Goal: Information Seeking & Learning: Check status

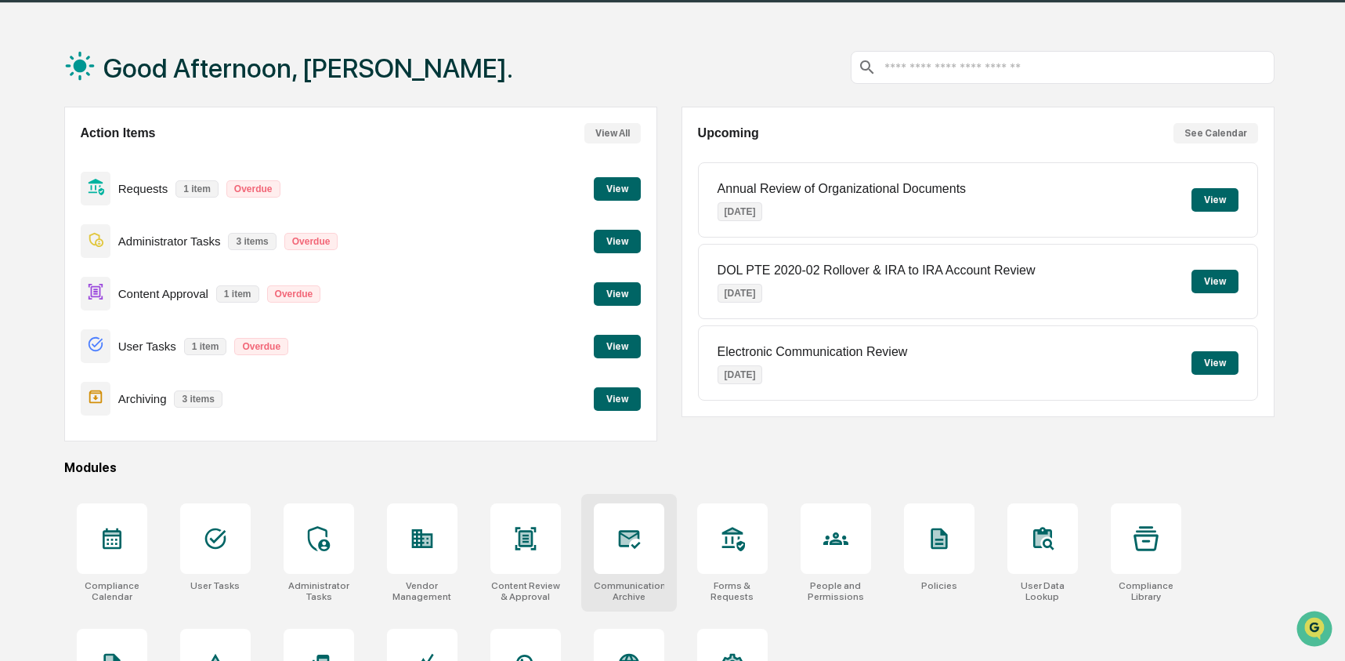
scroll to position [50, 0]
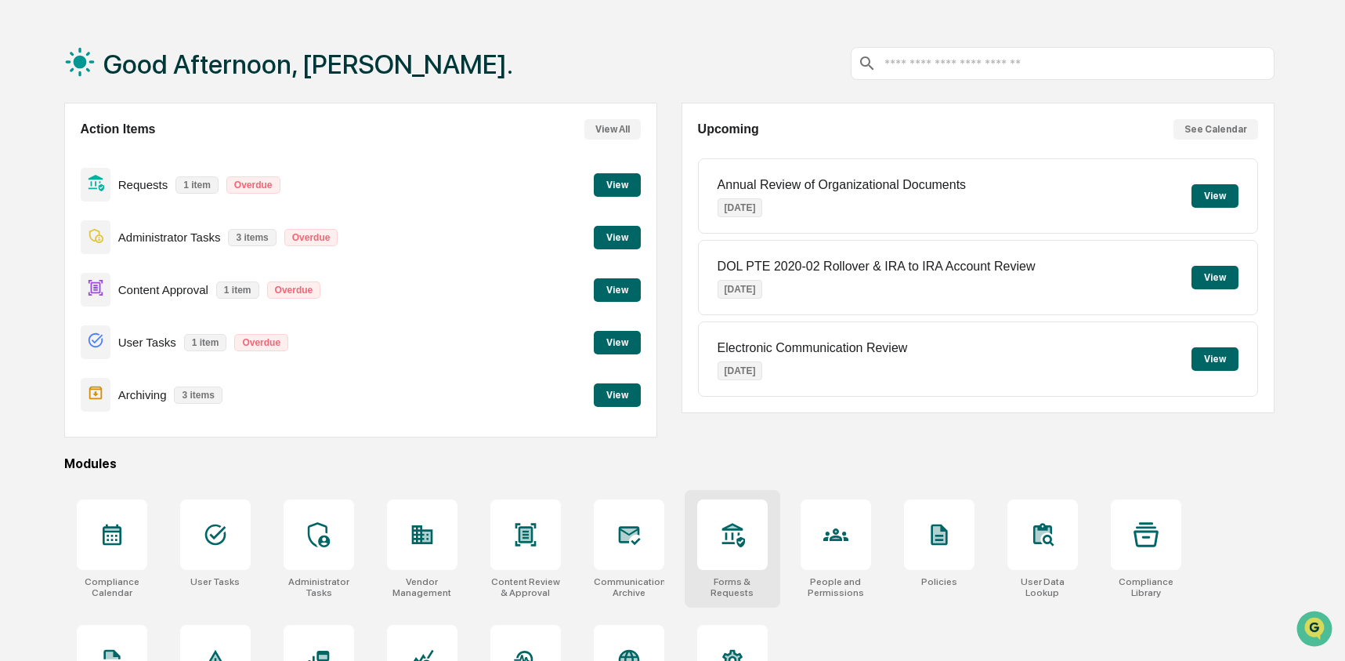
click at [712, 551] on div at bounding box center [732, 534] width 71 height 71
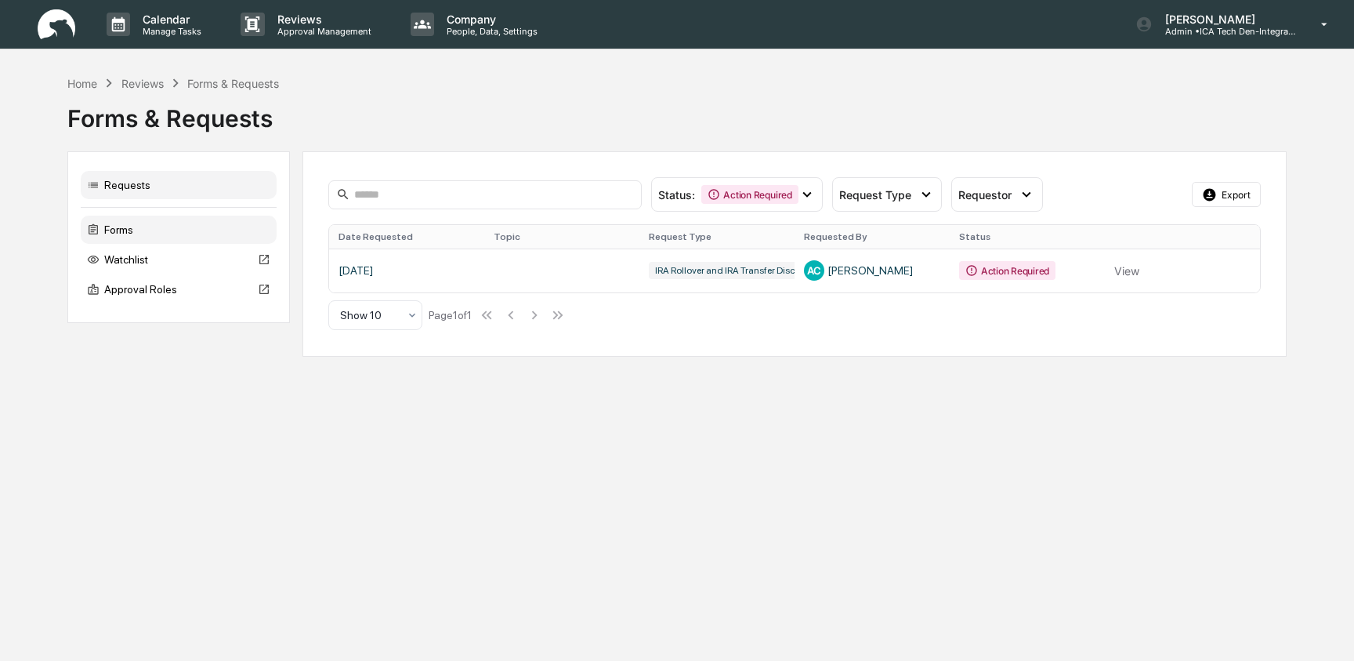
click at [183, 224] on div "Forms" at bounding box center [179, 229] width 196 height 28
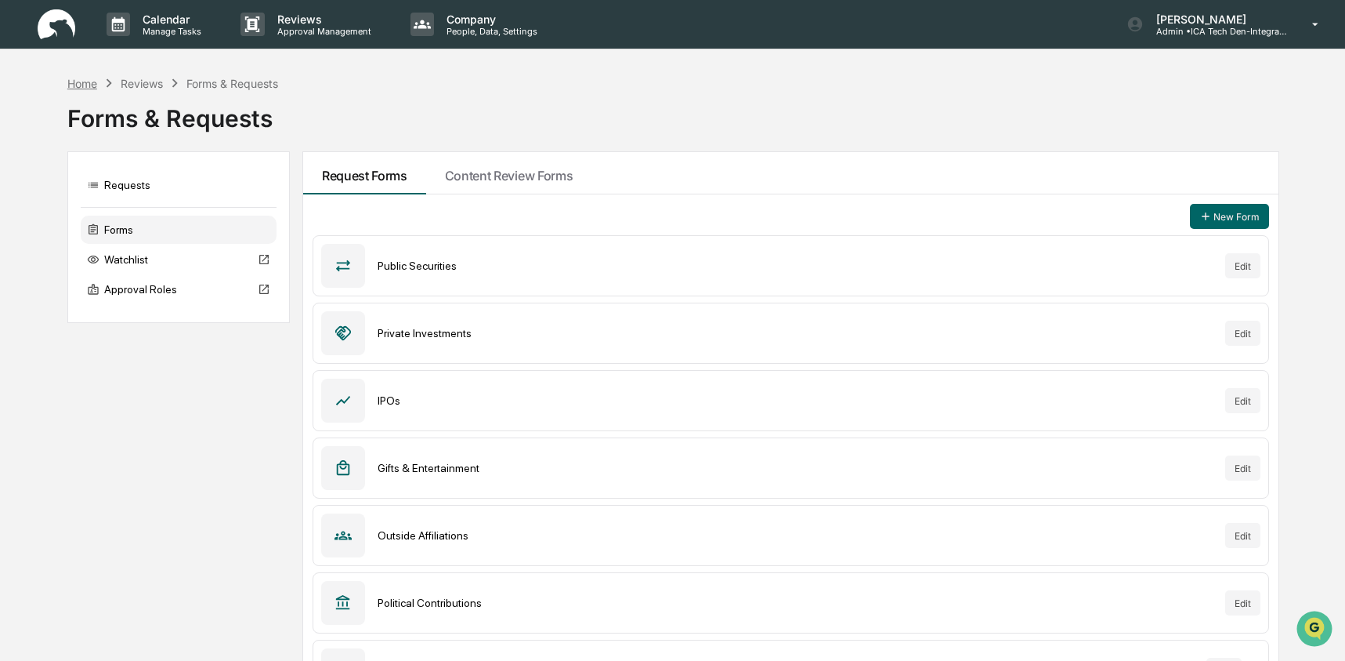
click at [84, 85] on div "Home" at bounding box center [82, 83] width 30 height 13
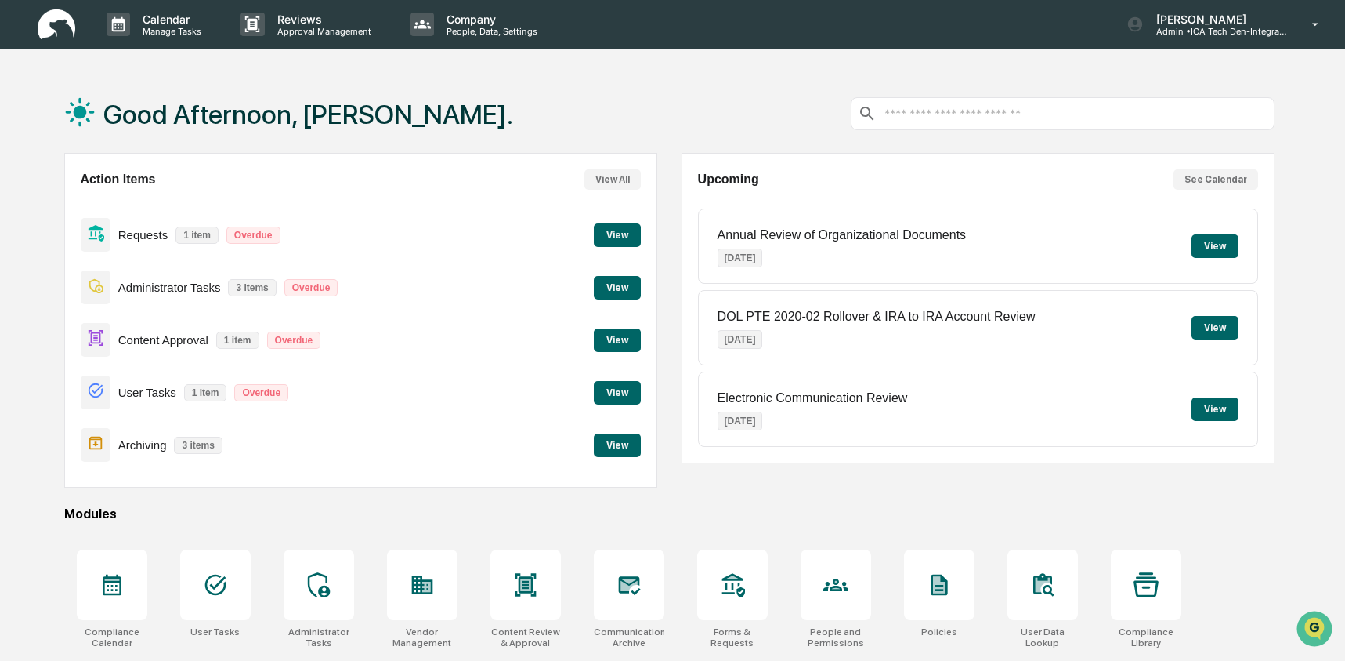
click at [760, 138] on div "Good Afternoon, [PERSON_NAME]." at bounding box center [669, 113] width 1211 height 78
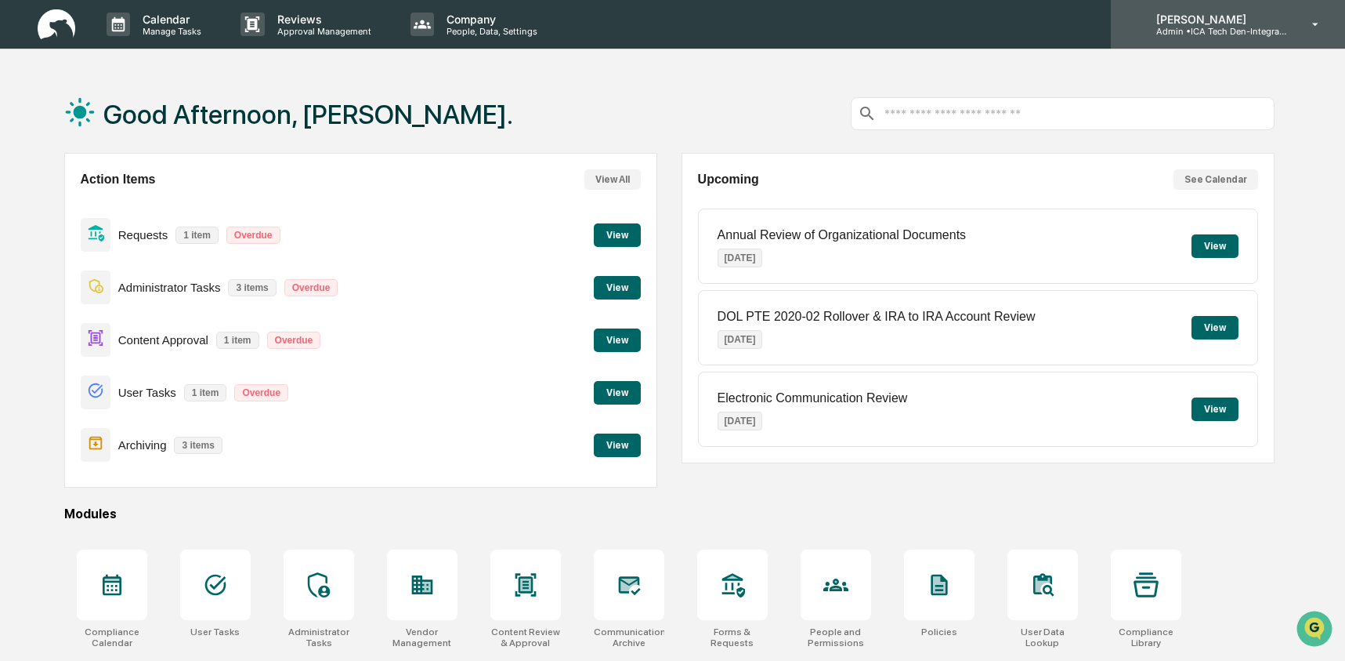
click at [1172, 26] on p "Admin • ICA Tech Den-Integrated Compliance Advisors" at bounding box center [1217, 31] width 146 height 11
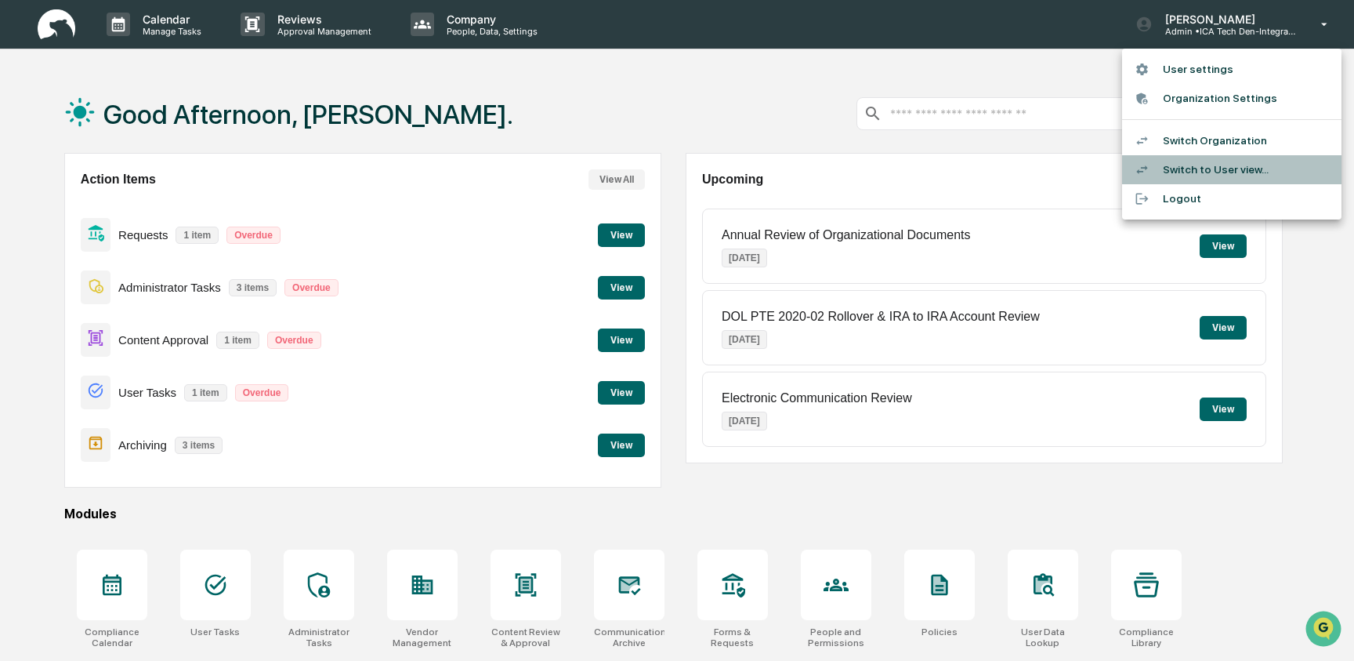
click at [1175, 172] on li "Switch to User view..." at bounding box center [1231, 169] width 219 height 29
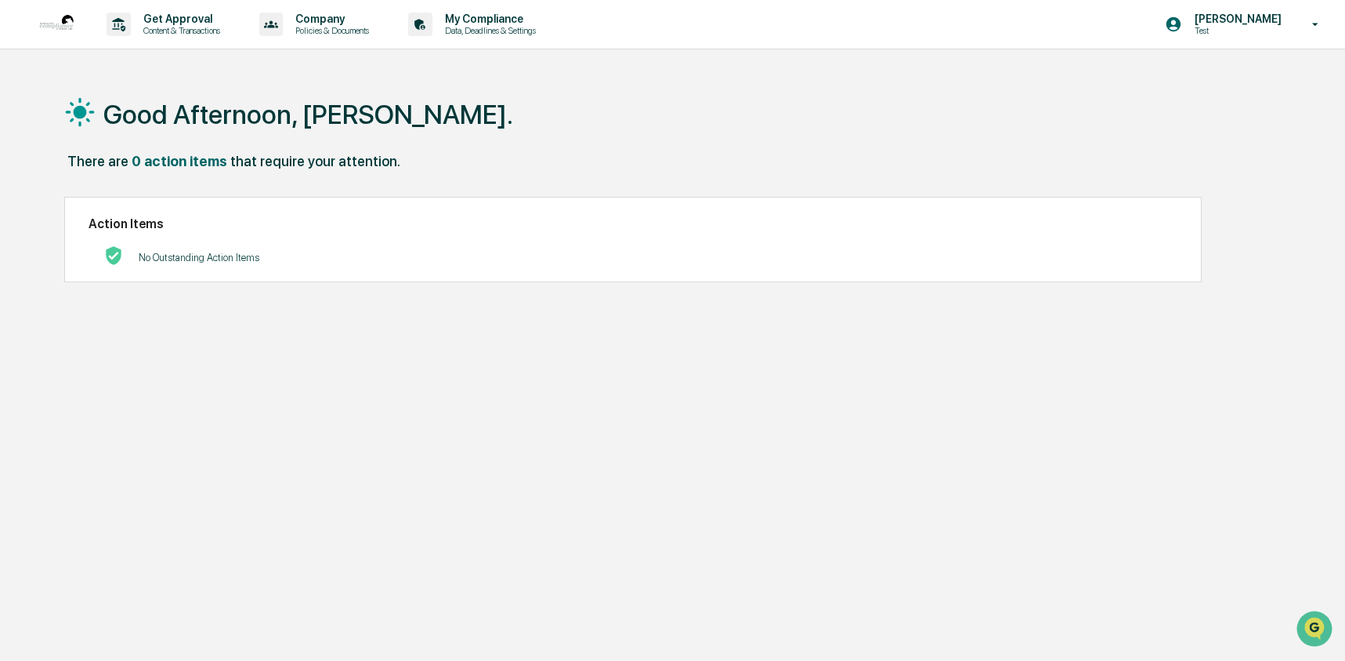
click at [411, 306] on div "Good Afternoon, Ashley. There are 0 action items that require your attention. A…" at bounding box center [670, 404] width 1258 height 661
click at [205, 28] on p "Content & Transactions" at bounding box center [179, 30] width 97 height 11
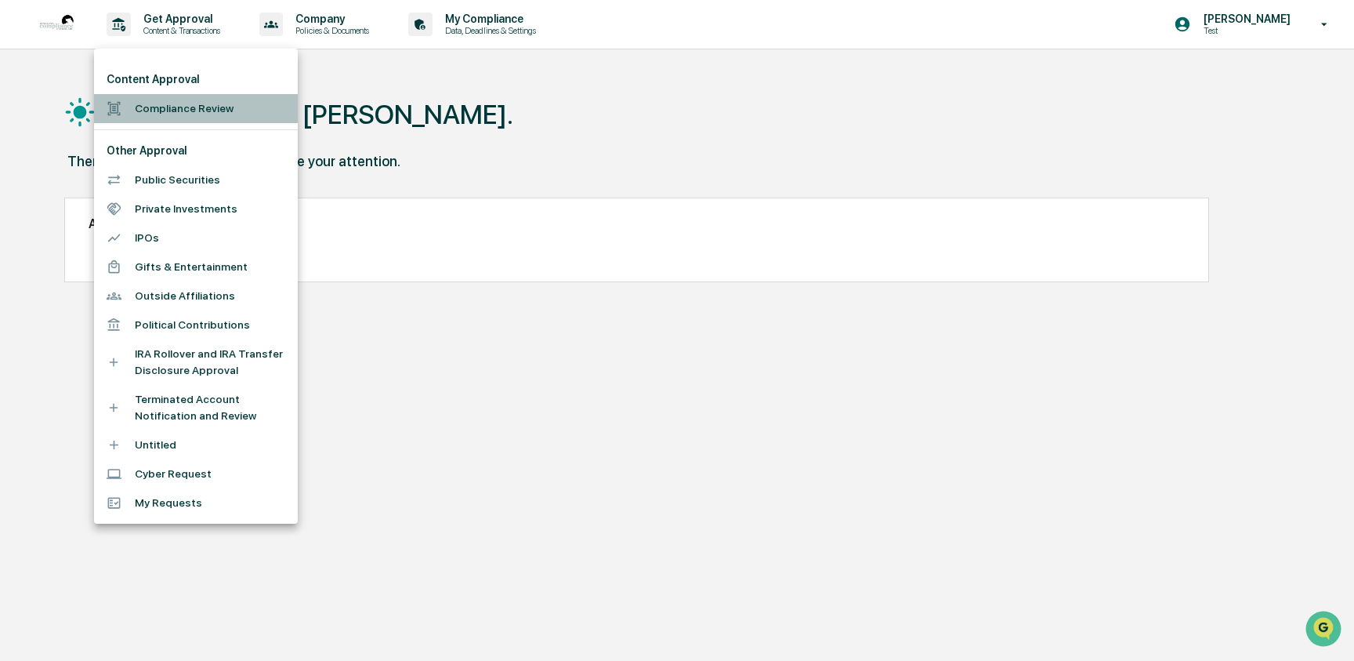
click at [186, 108] on li "Compliance Review" at bounding box center [196, 108] width 204 height 29
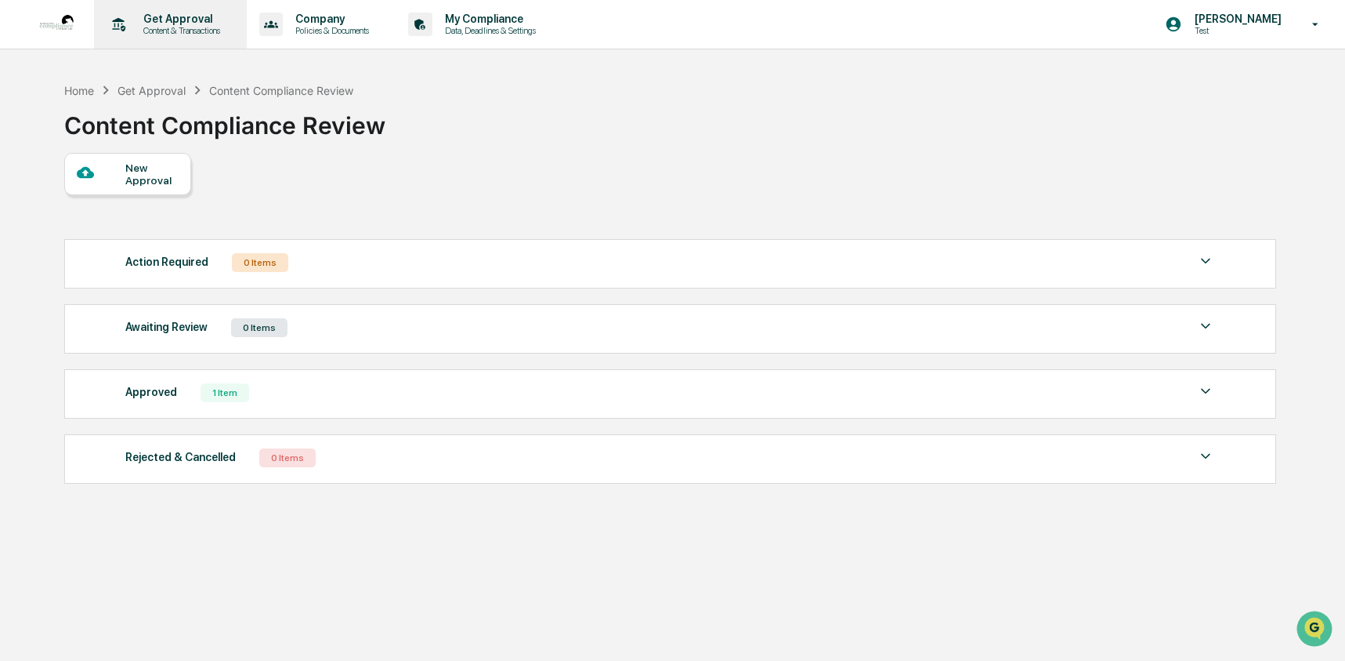
click at [174, 34] on p "Content & Transactions" at bounding box center [179, 30] width 97 height 11
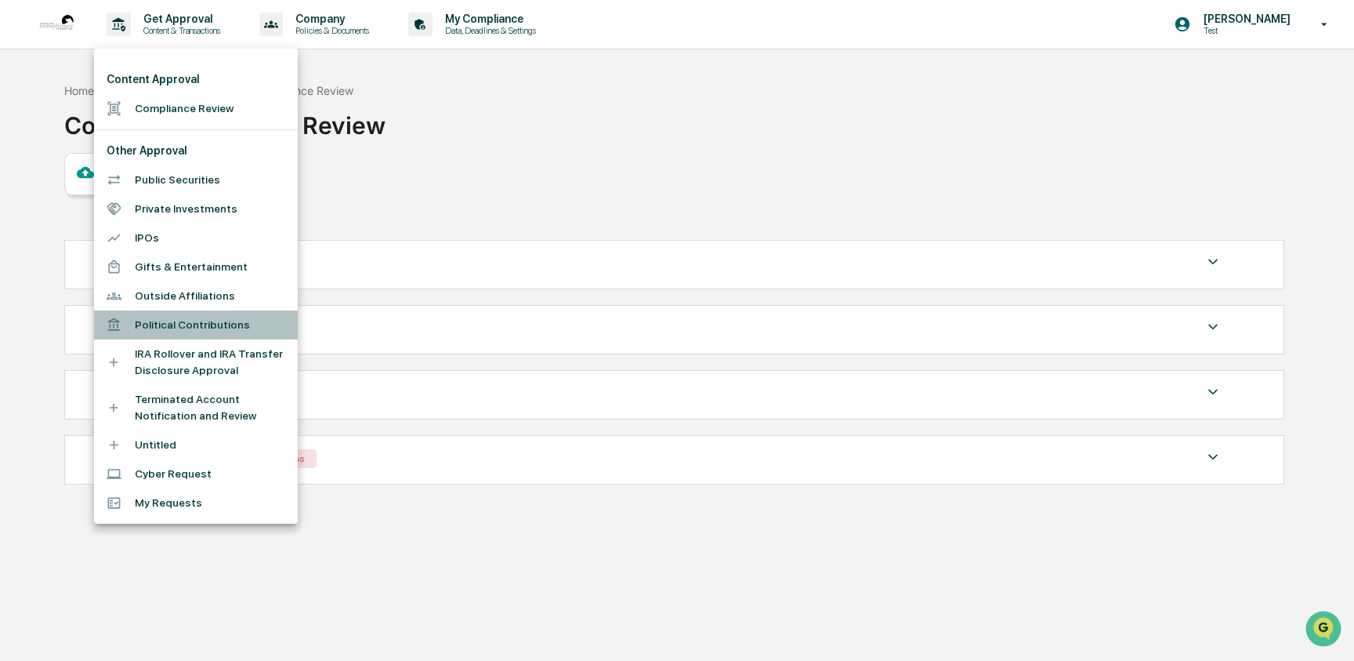
click at [222, 320] on li "Political Contributions" at bounding box center [196, 324] width 204 height 29
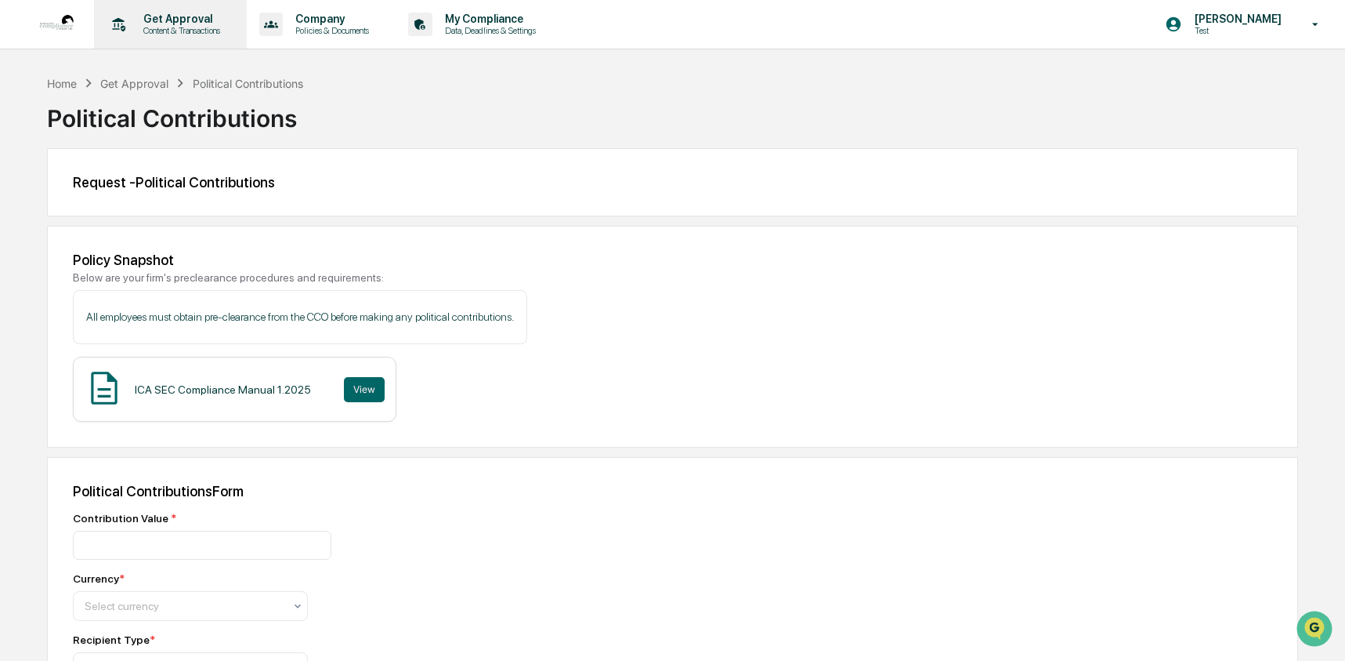
click at [170, 28] on p "Content & Transactions" at bounding box center [179, 30] width 97 height 11
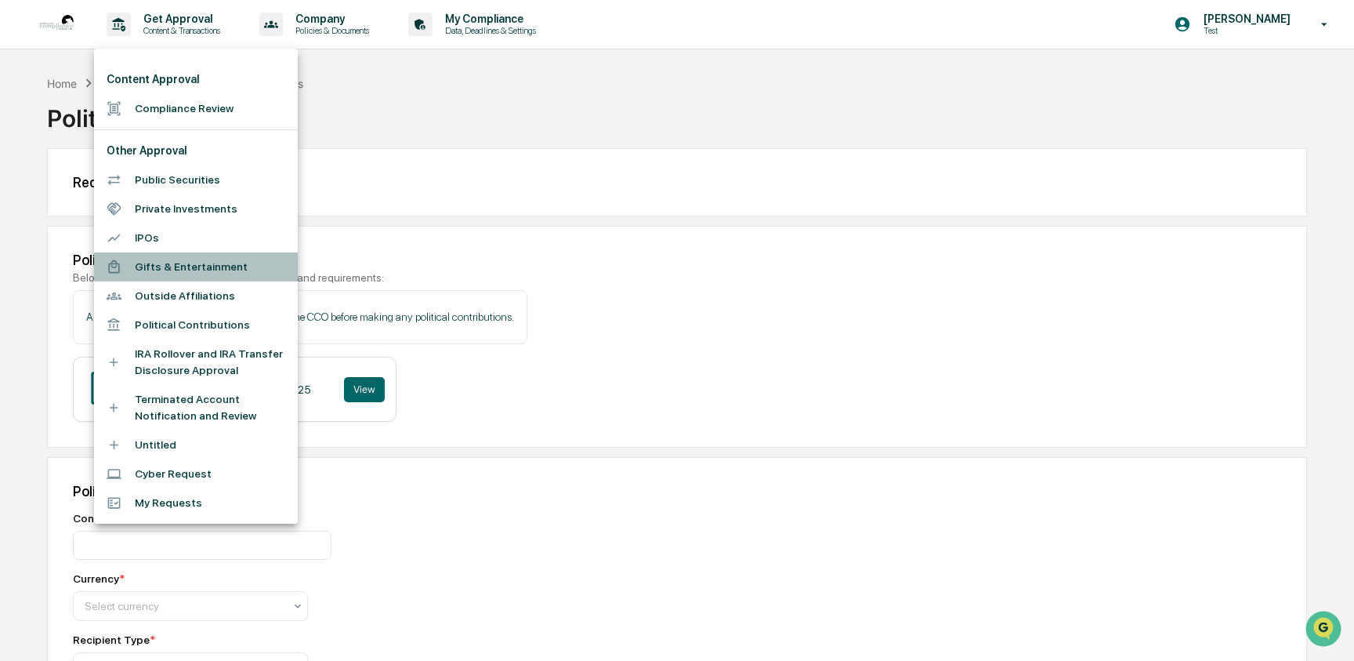
click at [203, 270] on li "Gifts & Entertainment" at bounding box center [196, 266] width 204 height 29
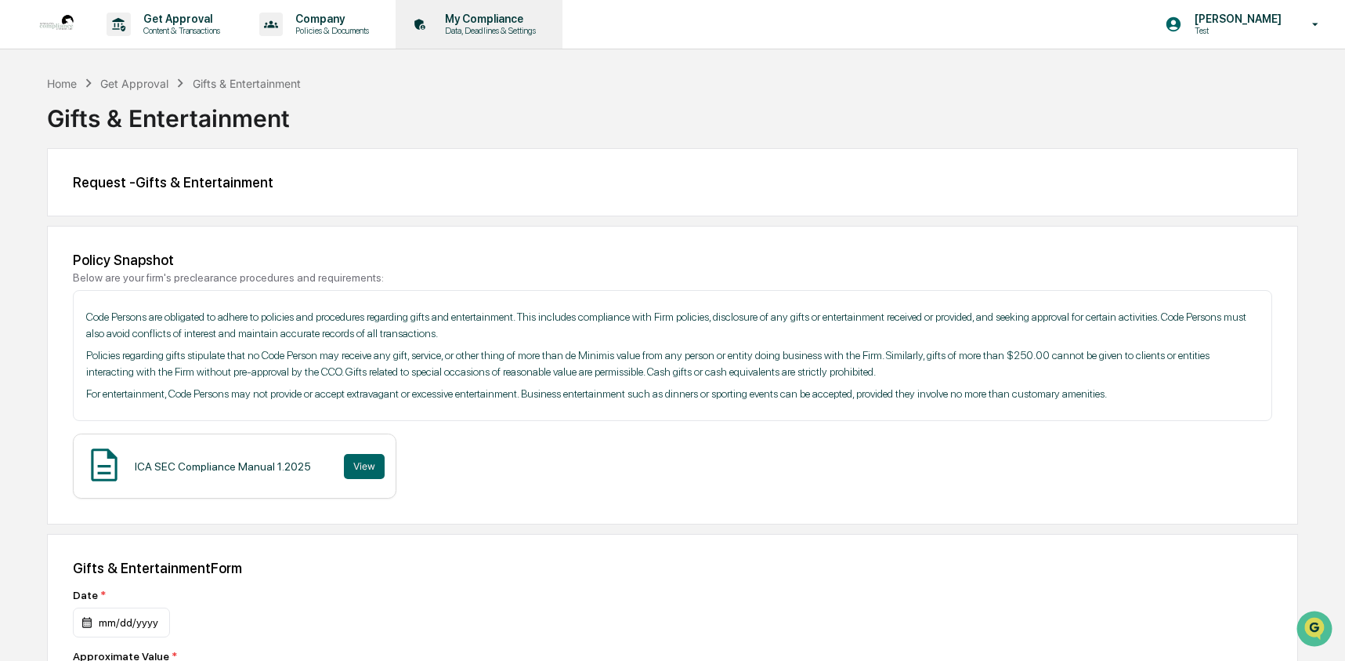
click at [534, 26] on p "Data, Deadlines & Settings" at bounding box center [488, 30] width 111 height 11
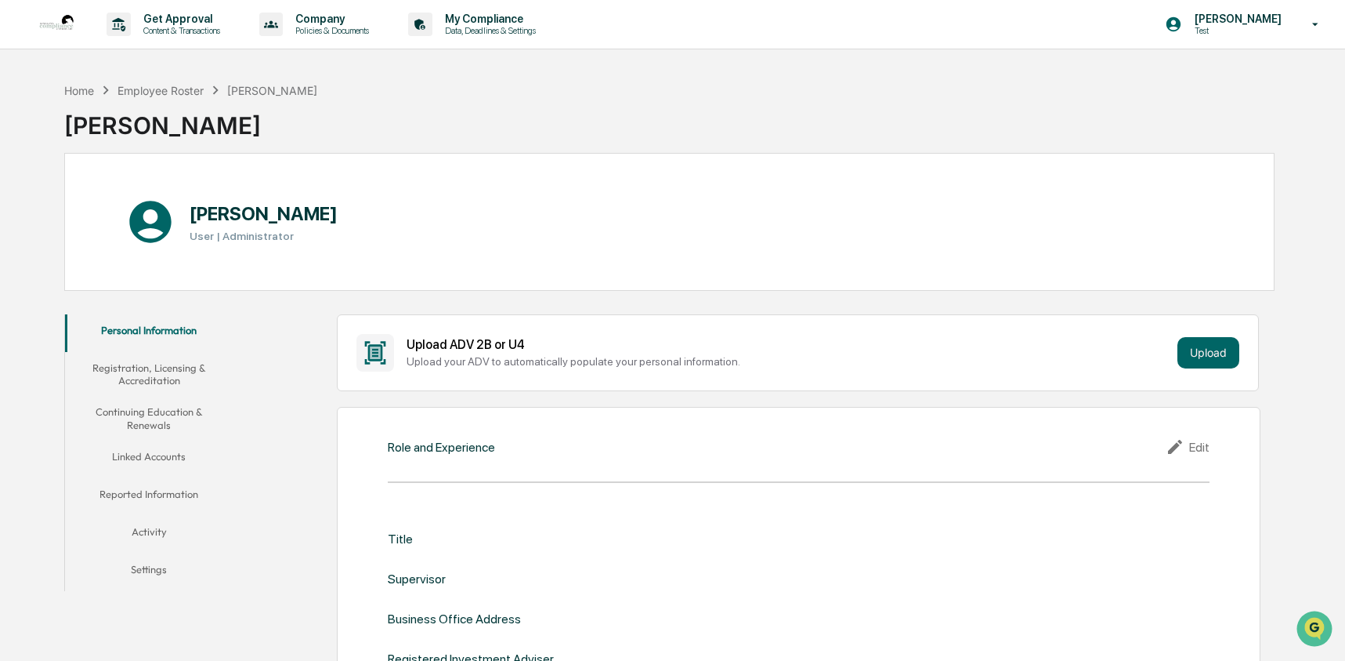
click at [176, 457] on button "Linked Accounts" at bounding box center [149, 459] width 168 height 38
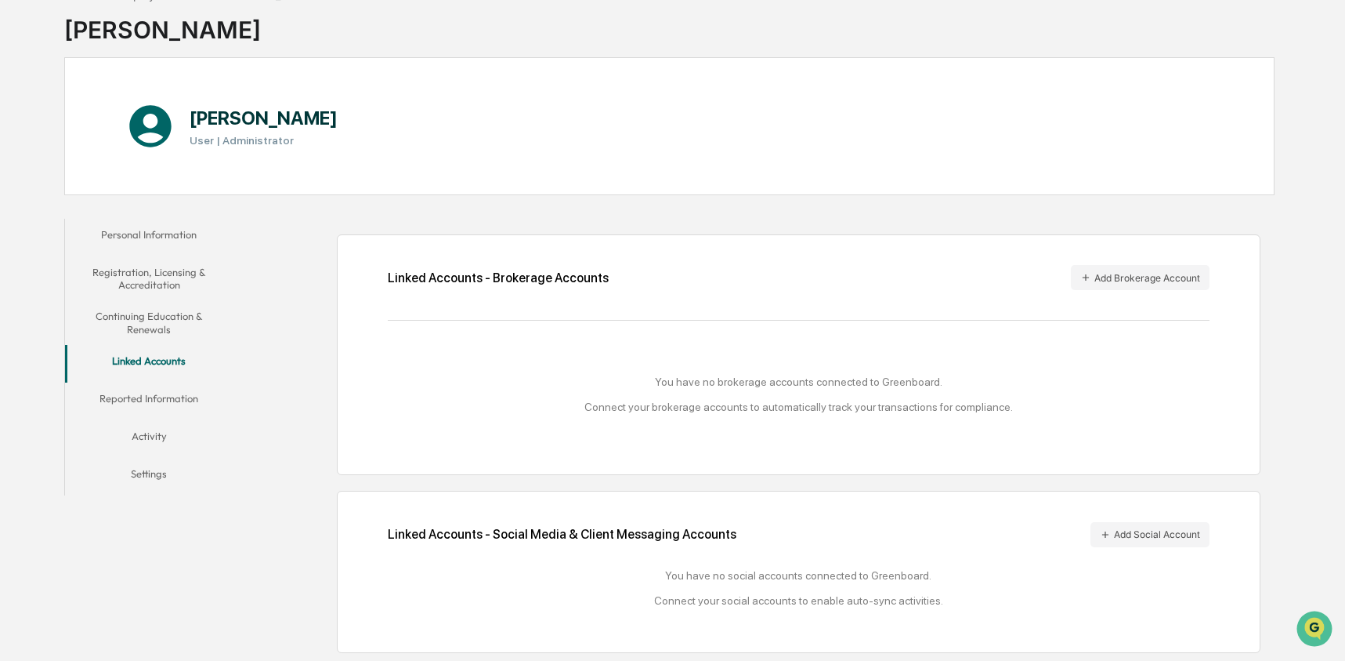
scroll to position [100, 0]
click at [1169, 269] on button "Add Brokerage Account" at bounding box center [1140, 277] width 139 height 25
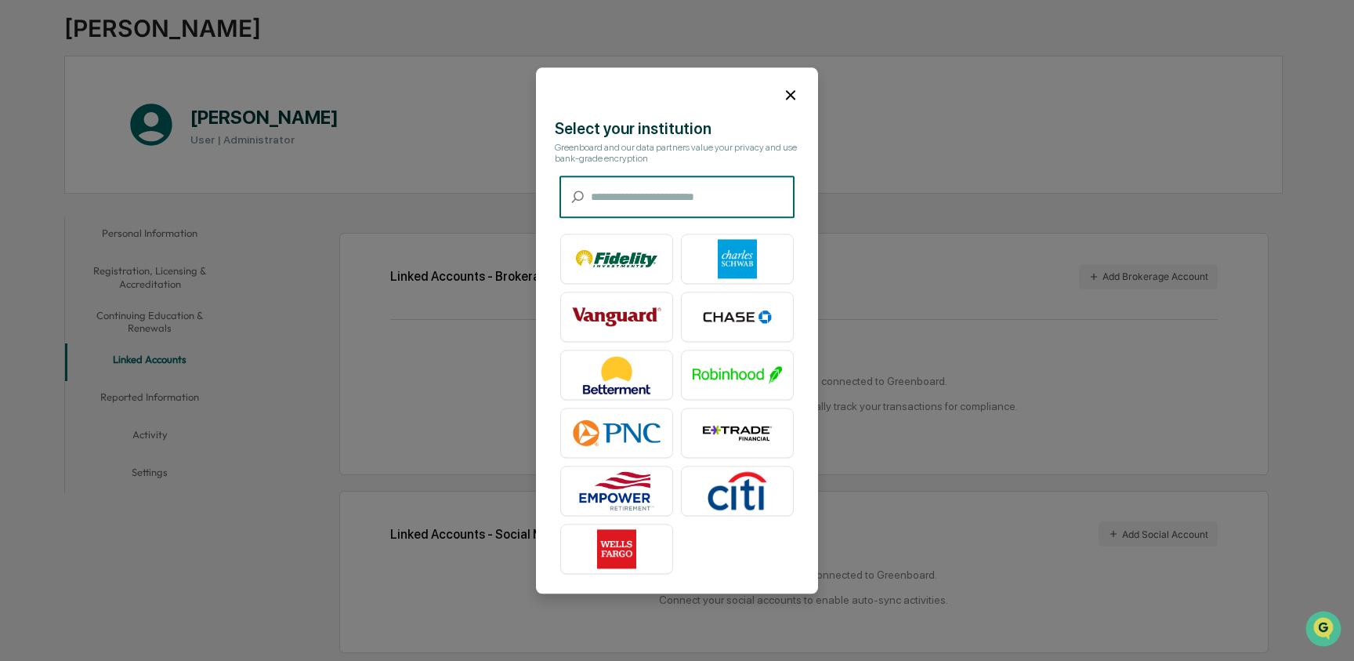
click at [786, 90] on icon at bounding box center [790, 94] width 9 height 9
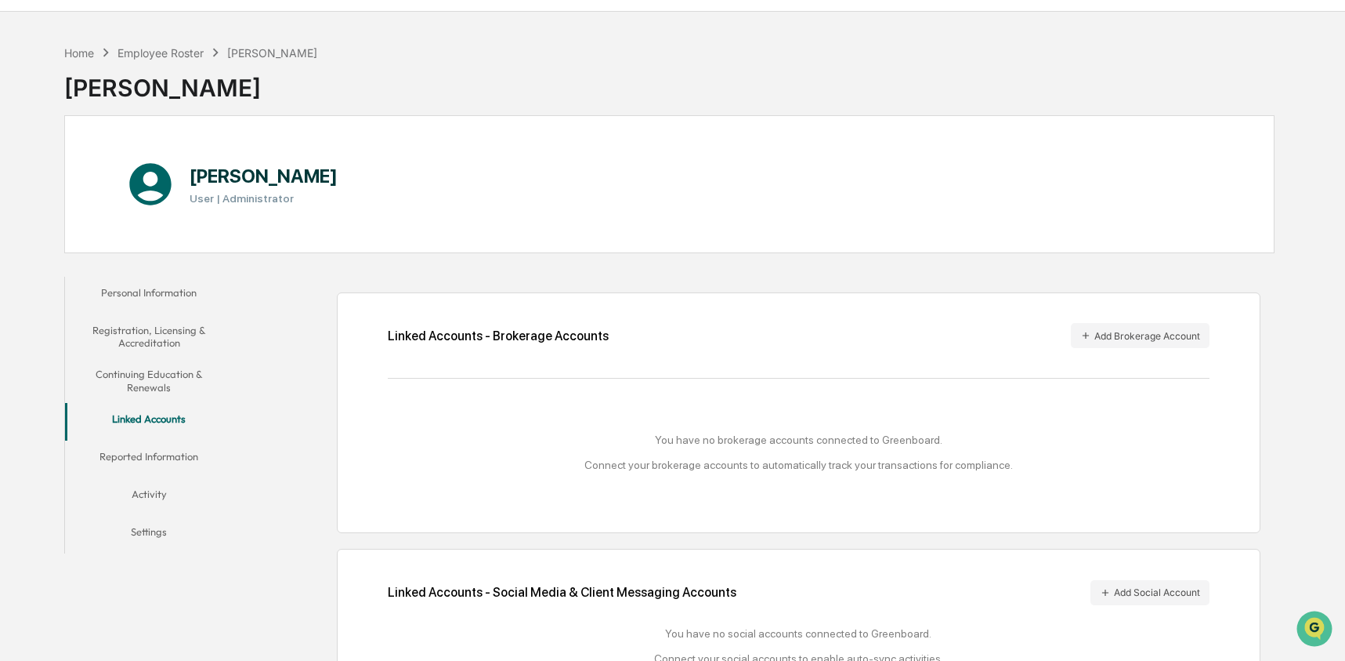
scroll to position [0, 0]
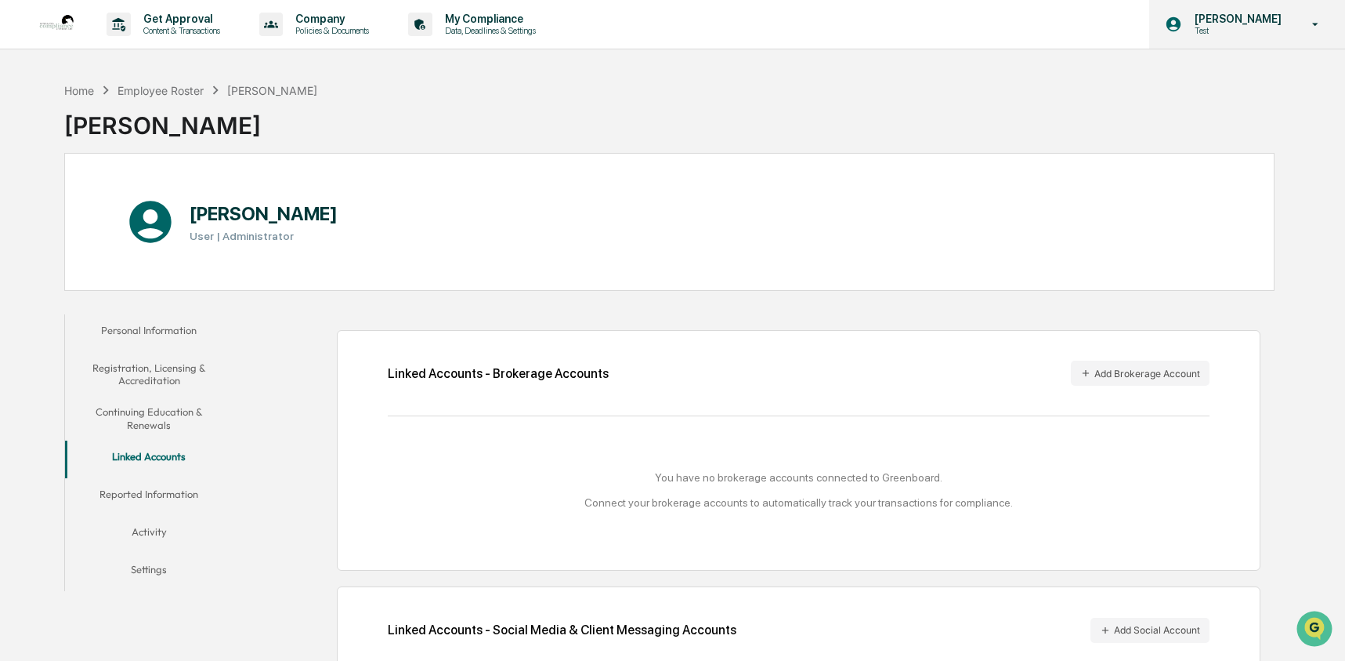
click at [1212, 41] on div "Ashley Craddock Test" at bounding box center [1247, 24] width 196 height 49
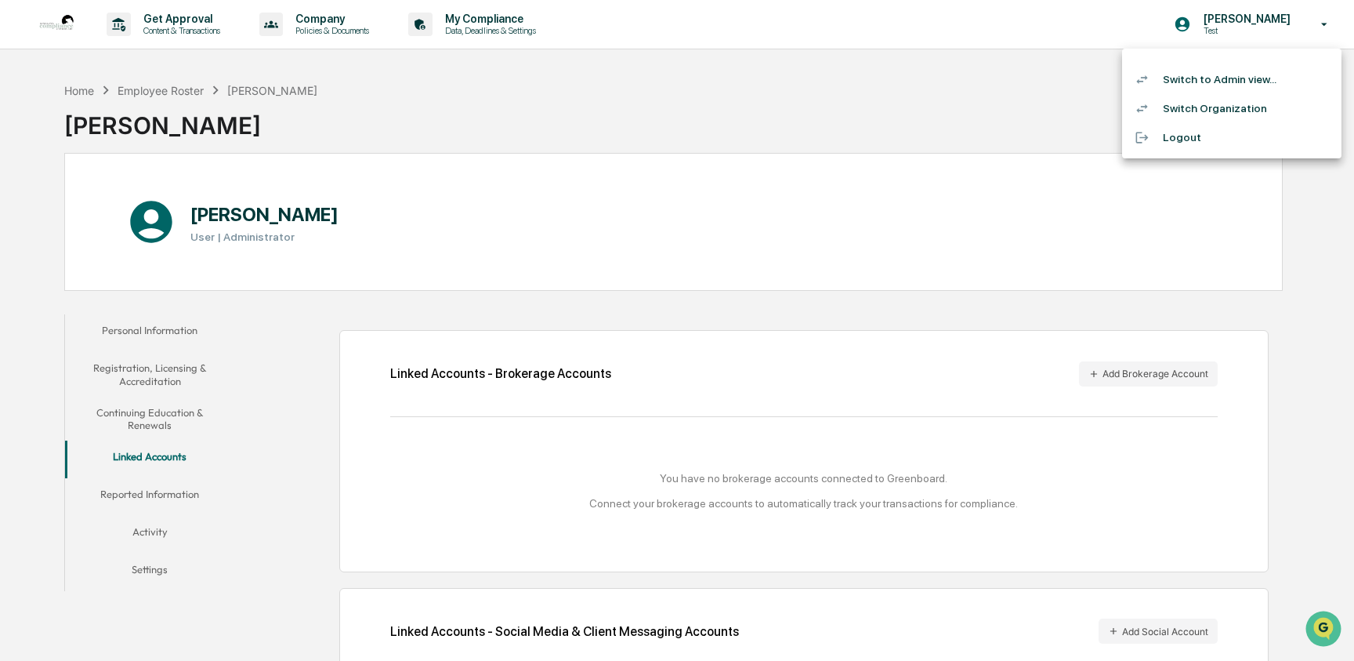
click at [1191, 81] on li "Switch to Admin view..." at bounding box center [1231, 79] width 219 height 29
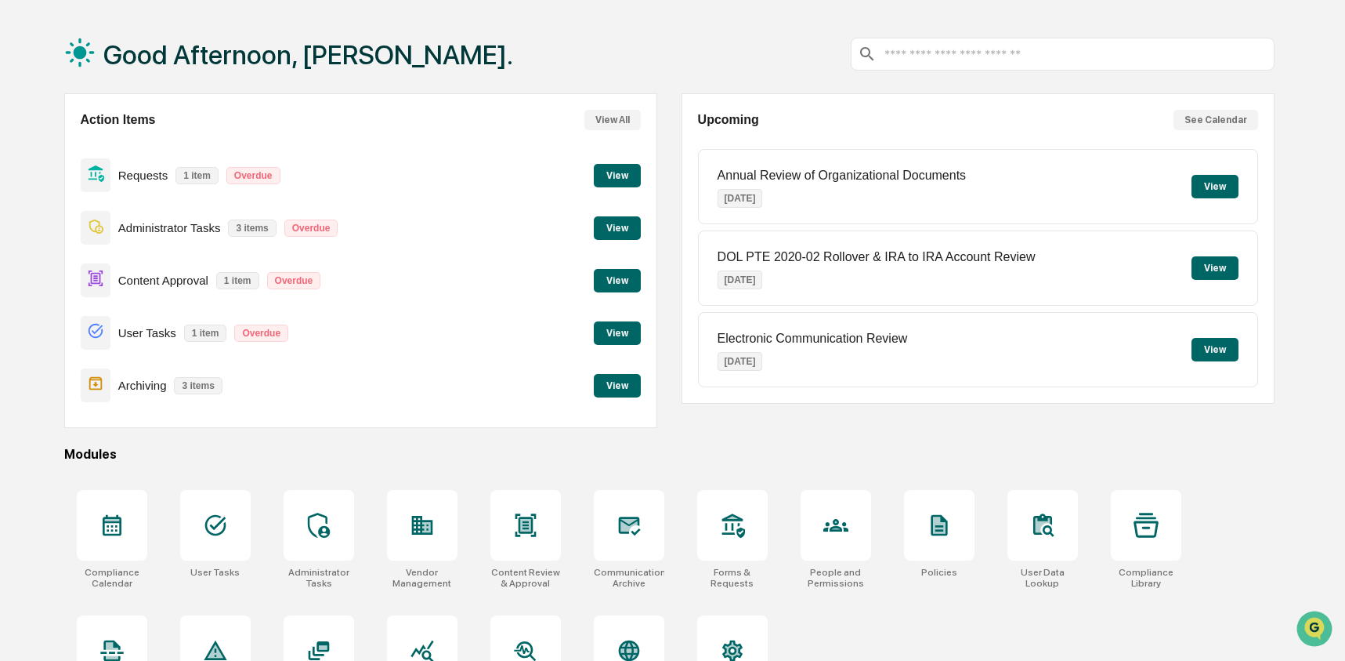
scroll to position [125, 0]
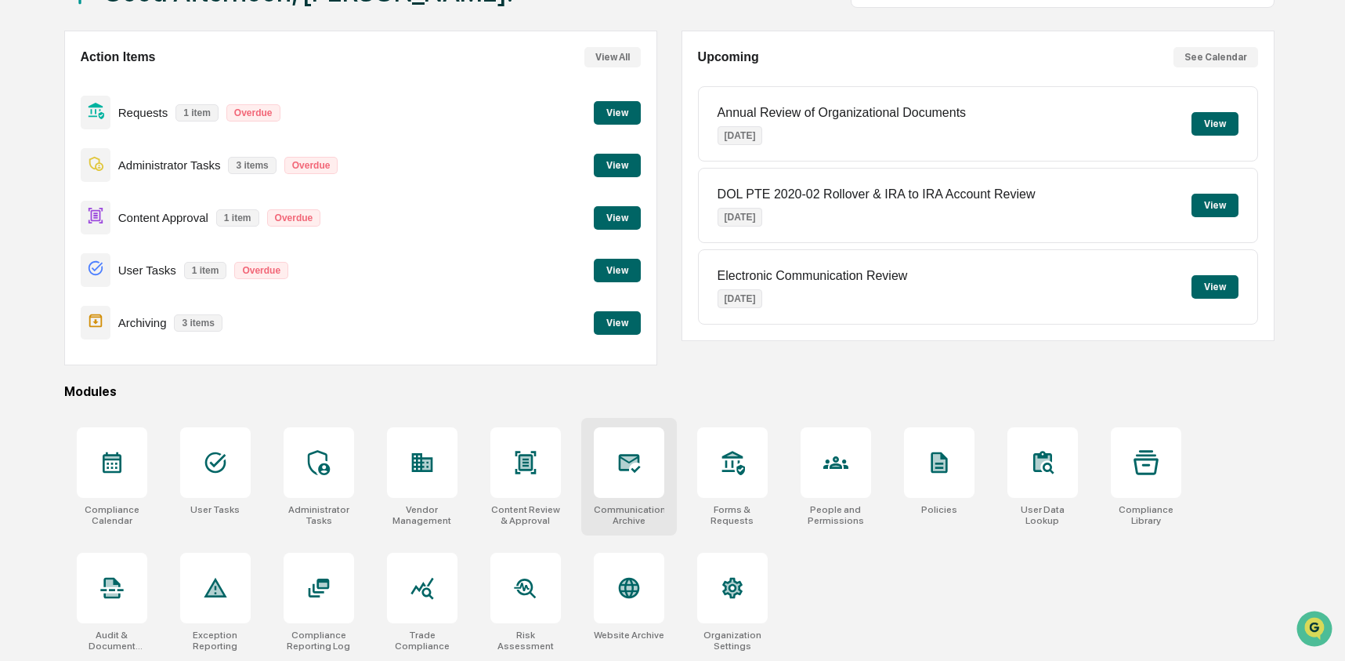
click at [648, 460] on div at bounding box center [629, 462] width 71 height 71
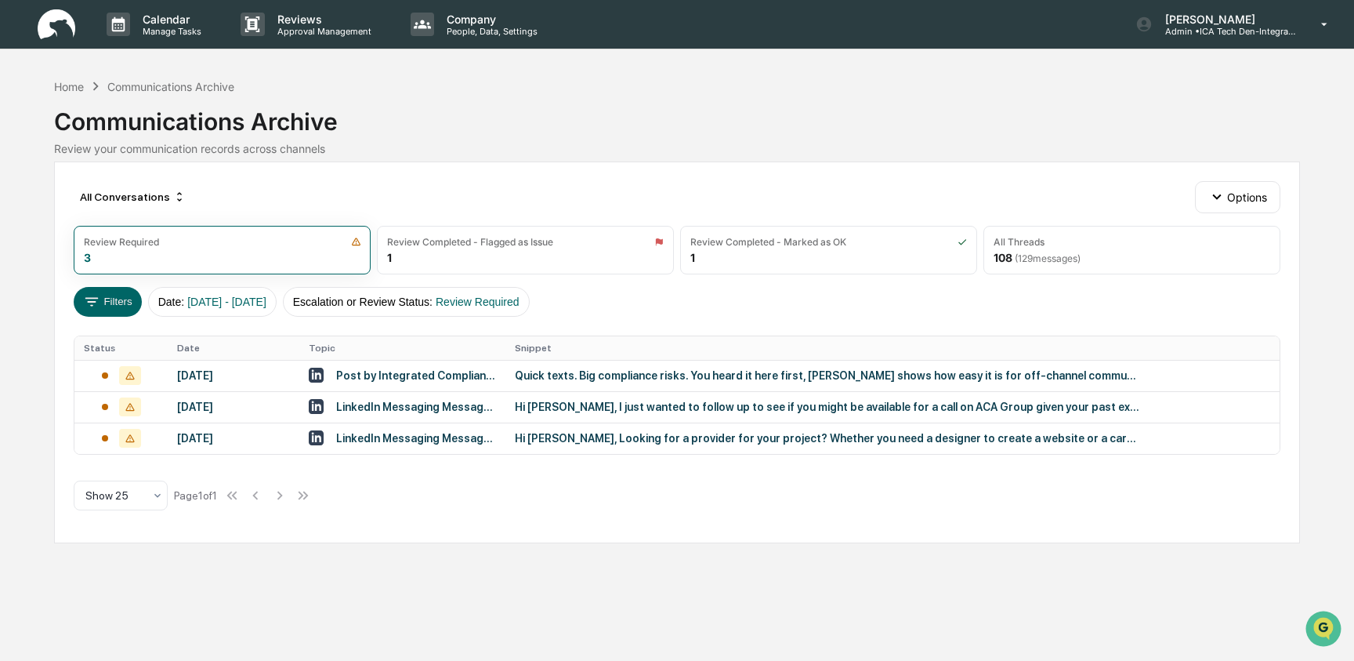
click at [620, 164] on div "All Conversations Options Review Required 3 Review Completed - Flagged as Issue…" at bounding box center [677, 352] width 1246 height 382
click at [643, 163] on div "All Conversations Options Review Required 3 Review Completed - Flagged as Issue…" at bounding box center [677, 352] width 1246 height 382
click at [525, 241] on div "Review Completed - Flagged as Issue" at bounding box center [470, 242] width 166 height 12
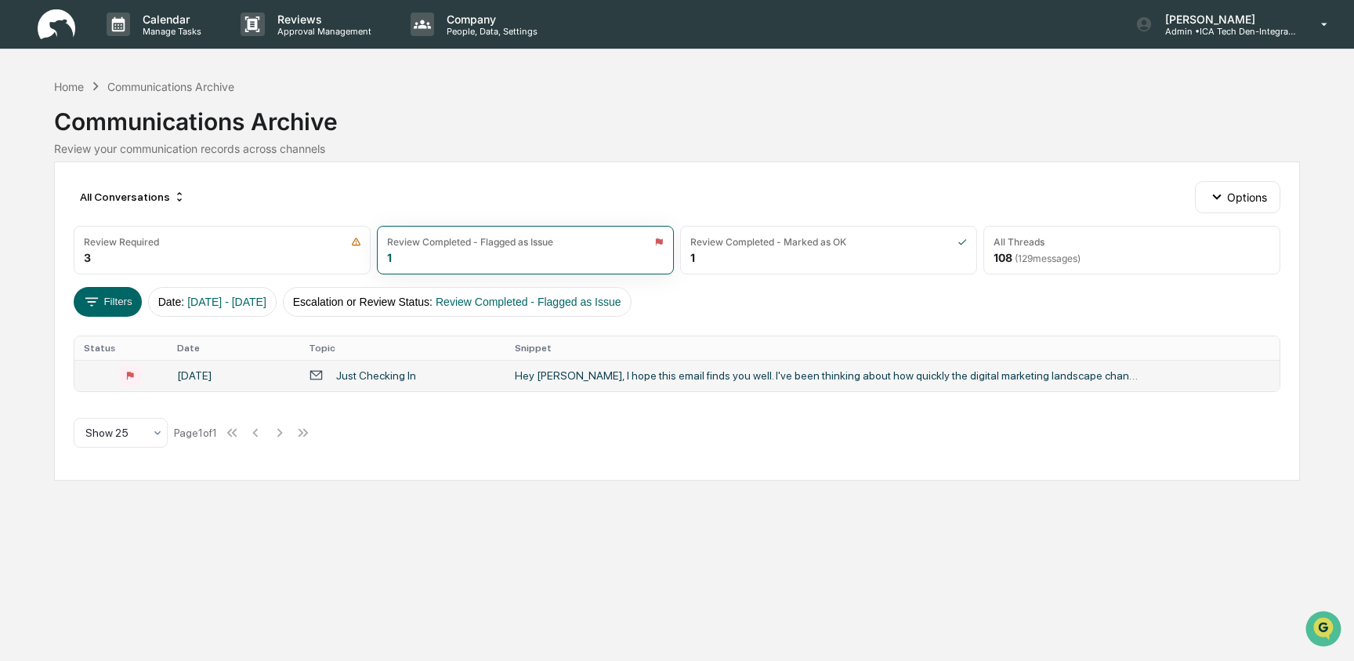
click at [523, 375] on div "Hey Jake, I hope this email finds you well. I've been thinking about how quickl…" at bounding box center [828, 375] width 627 height 13
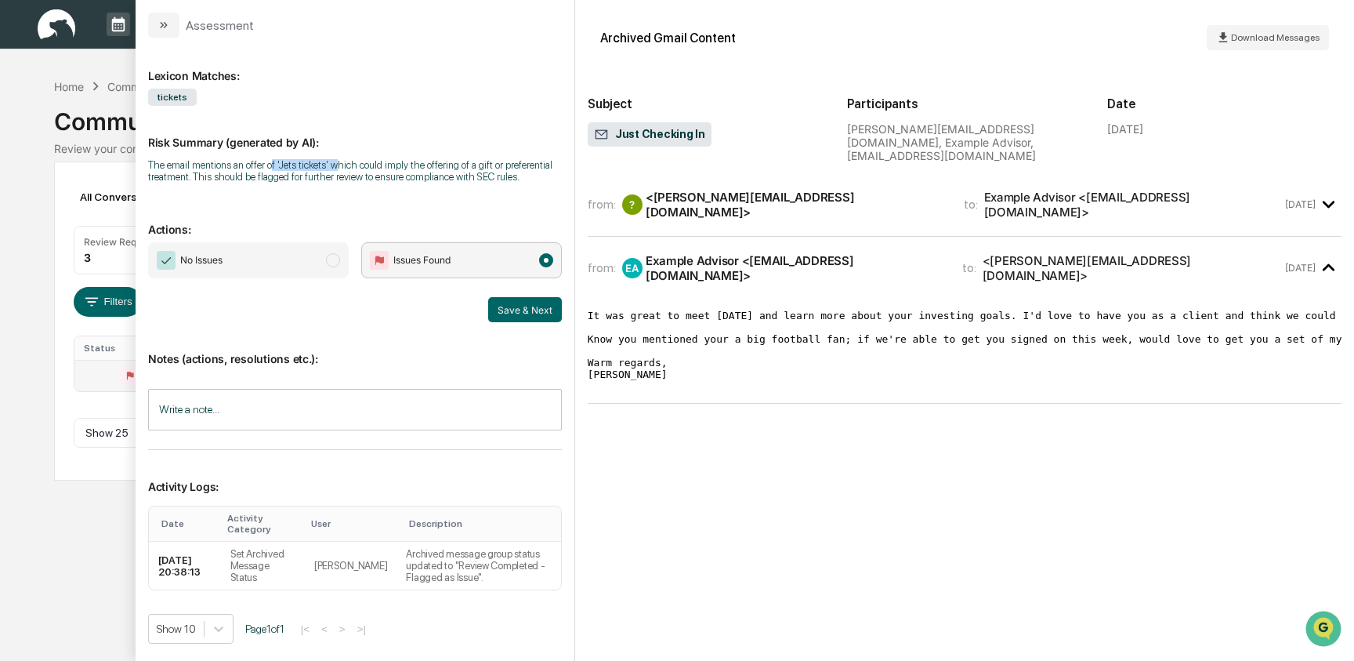
drag, startPoint x: 288, startPoint y: 164, endPoint x: 360, endPoint y: 165, distance: 72.1
click at [360, 165] on div "The email mentions an offer of 'Jets tickets' which could imply the offering of…" at bounding box center [355, 171] width 414 height 24
click at [349, 193] on div "Risk Summary (generated by AI): The email mentions an offer of 'Jets tickets' w…" at bounding box center [355, 149] width 414 height 87
click at [296, 266] on span "No Issues" at bounding box center [248, 260] width 201 height 36
click at [460, 278] on span "Issues Found" at bounding box center [461, 260] width 201 height 36
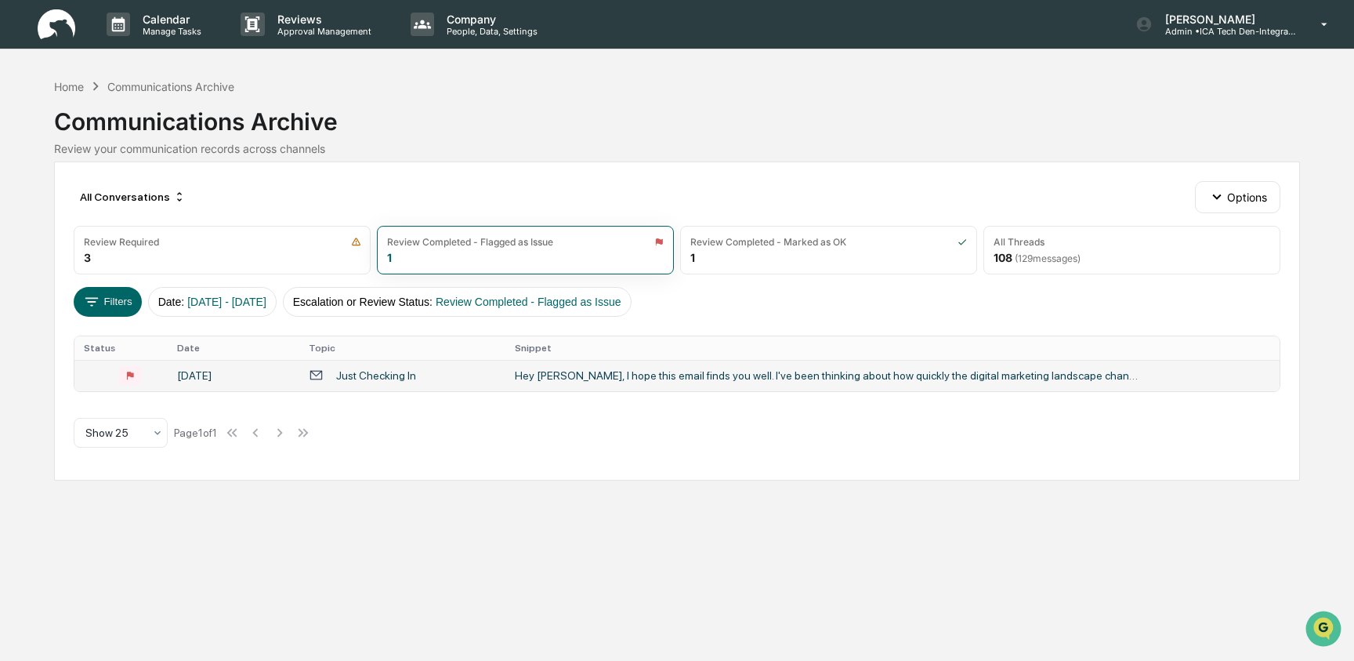
click at [125, 568] on div "Calendar Manage Tasks Reviews Approval Management Company People, Data, Setting…" at bounding box center [677, 330] width 1354 height 661
click at [1069, 243] on div "All Threads" at bounding box center [1132, 242] width 277 height 12
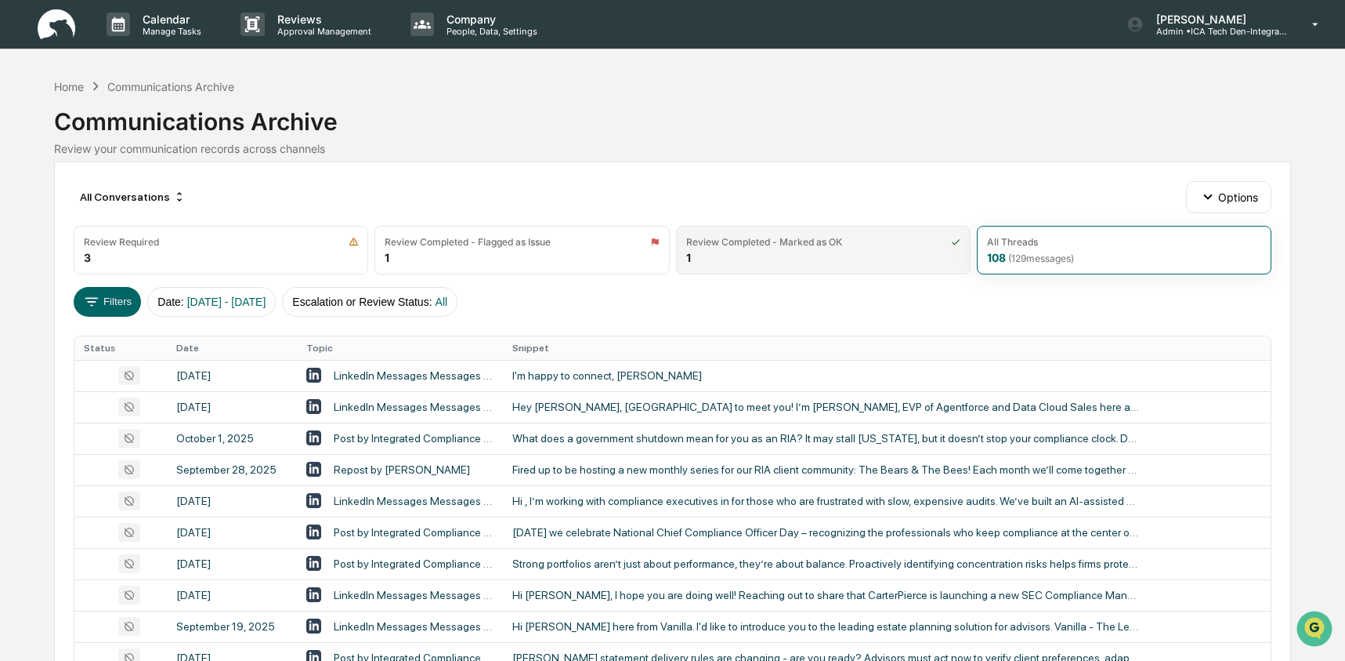
click at [776, 255] on div "Review Completed - Marked as OK 1" at bounding box center [823, 250] width 295 height 49
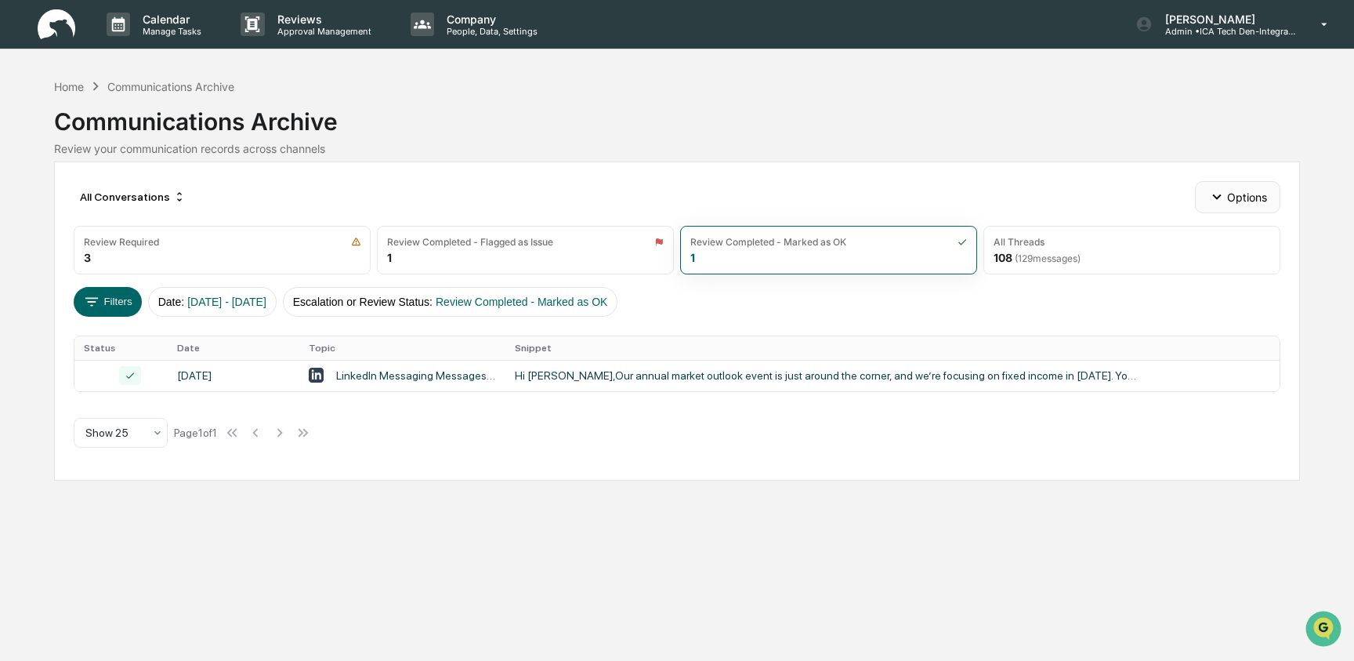
click at [1203, 197] on button "Options" at bounding box center [1237, 196] width 85 height 31
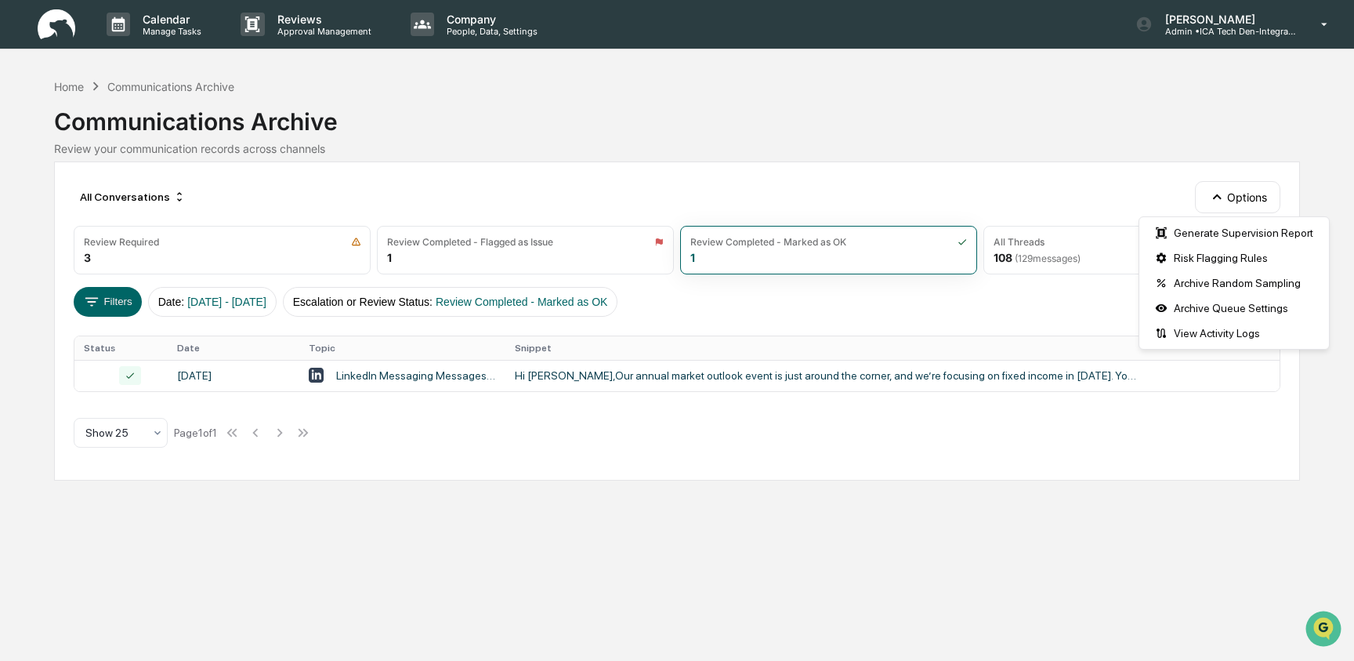
click at [813, 170] on div "All Conversations Options Review Required 3 Review Completed - Flagged as Issue…" at bounding box center [677, 320] width 1246 height 319
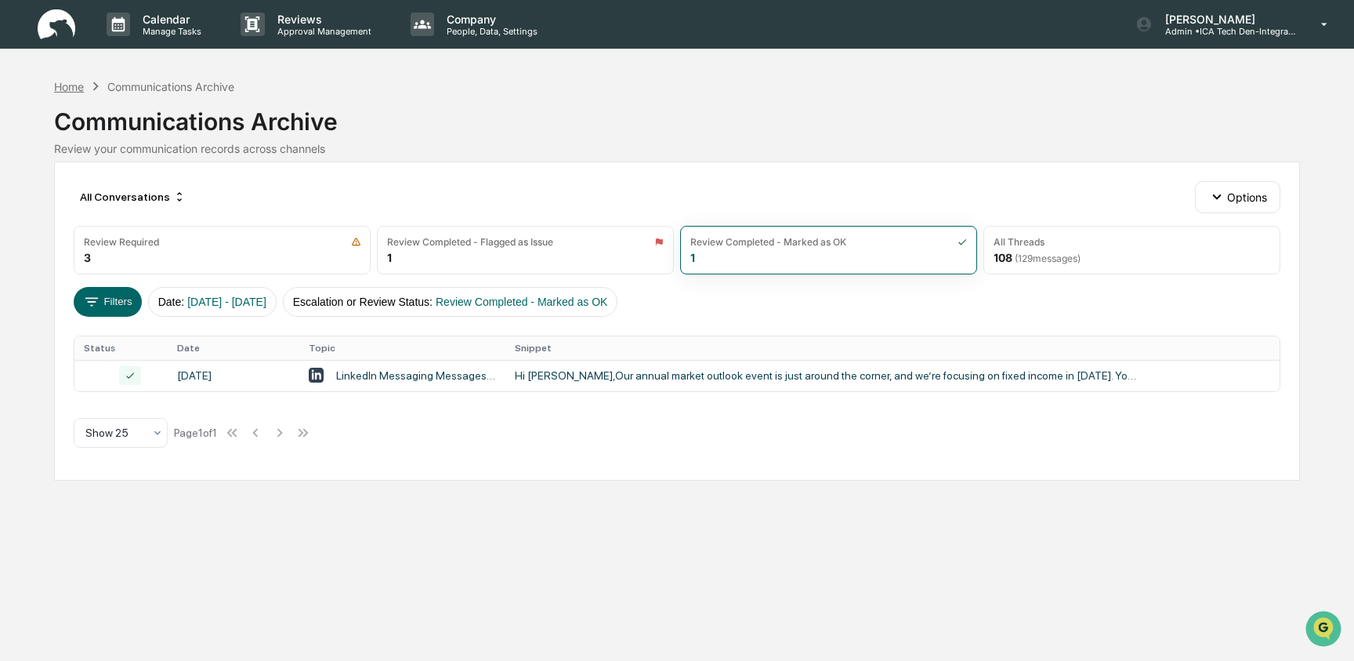
click at [70, 89] on div "Home" at bounding box center [69, 86] width 30 height 13
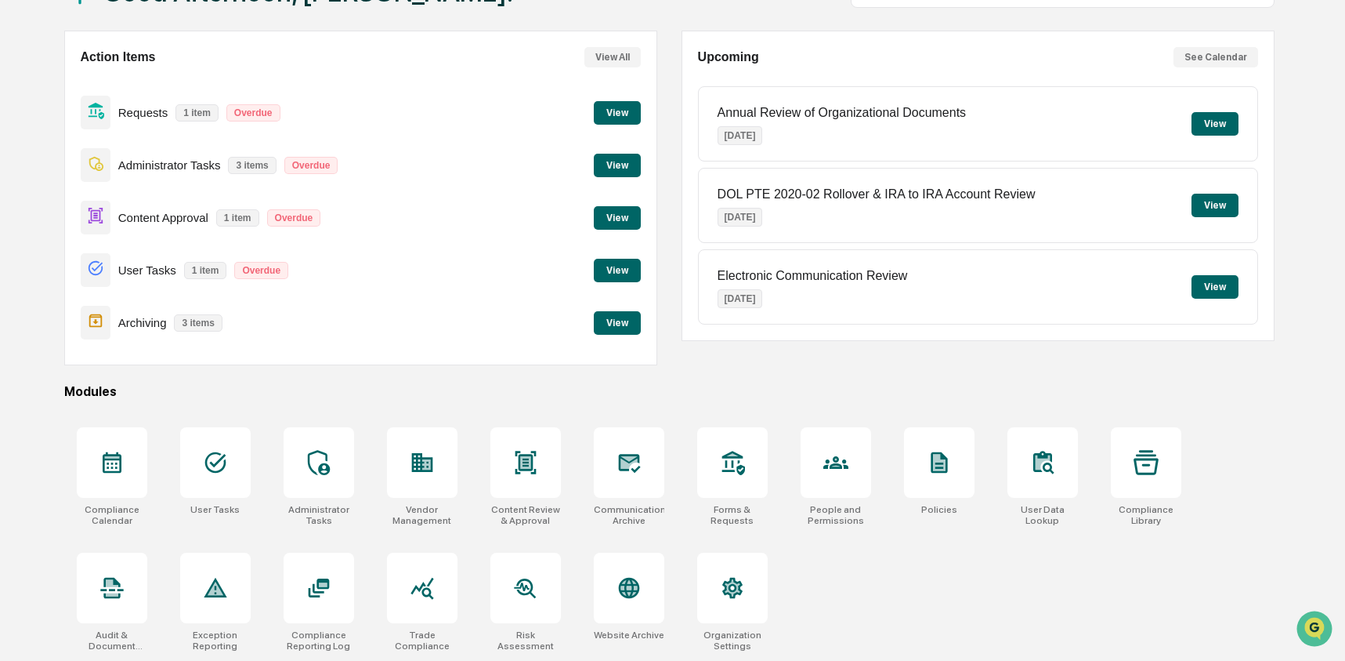
scroll to position [125, 0]
click at [631, 575] on icon at bounding box center [629, 587] width 25 height 25
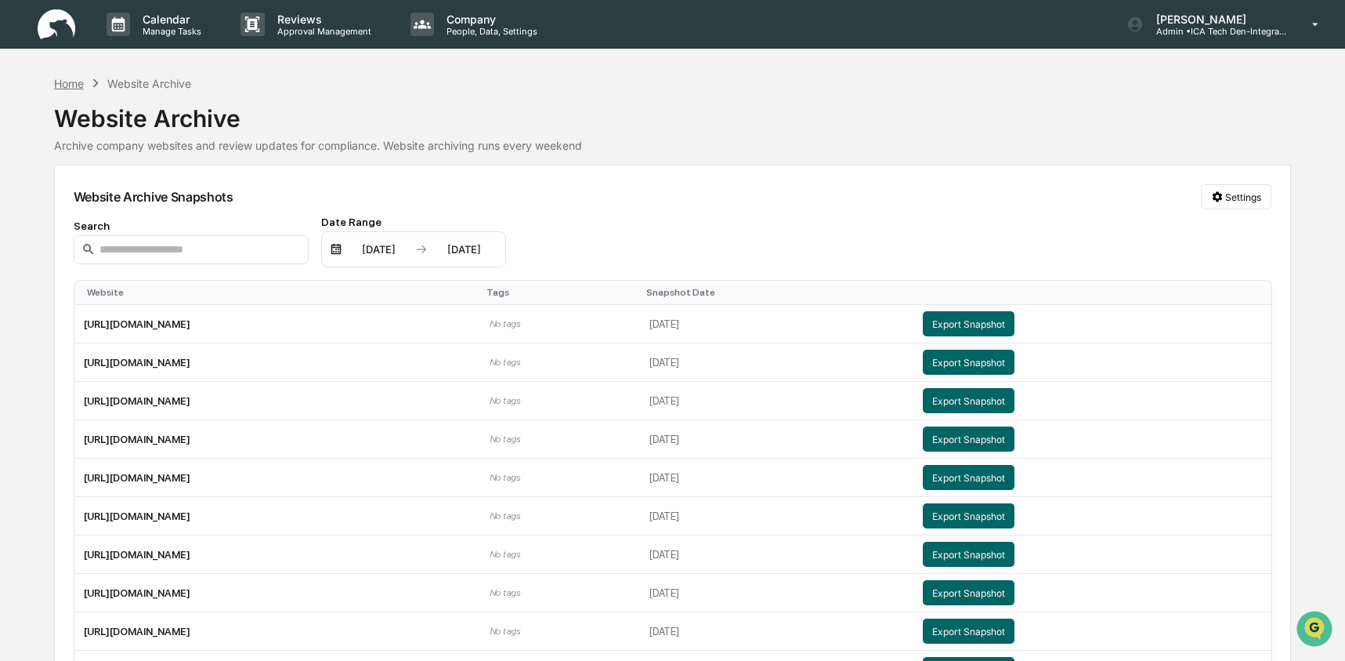
click at [56, 81] on div "Home" at bounding box center [69, 83] width 30 height 13
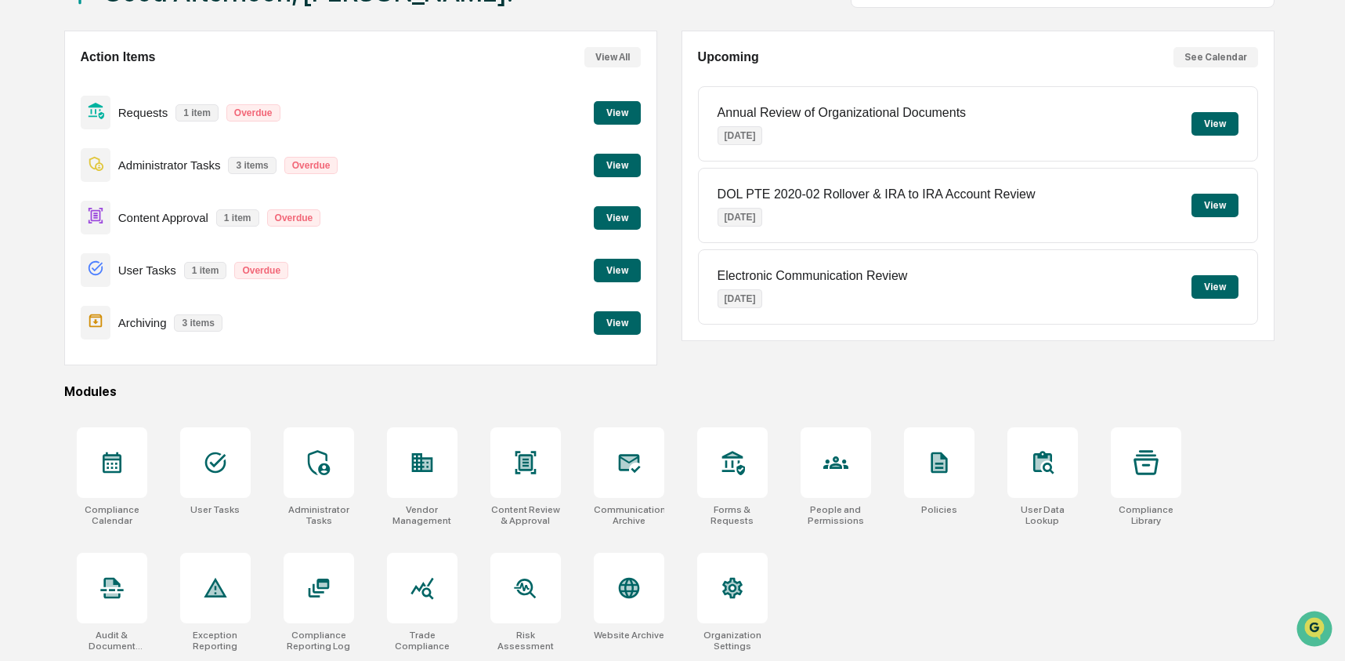
scroll to position [125, 0]
click at [168, 433] on div "User Tasks" at bounding box center [216, 477] width 96 height 118
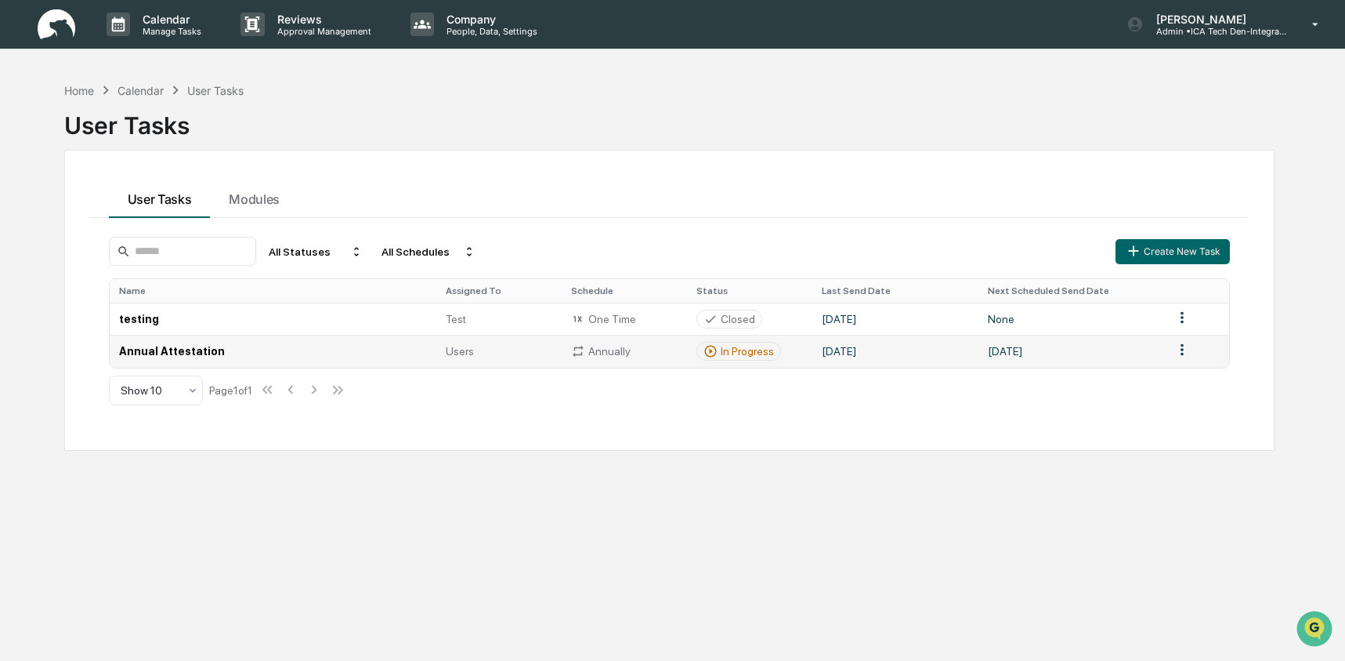
click at [270, 348] on td "Annual Attestation" at bounding box center [274, 351] width 328 height 32
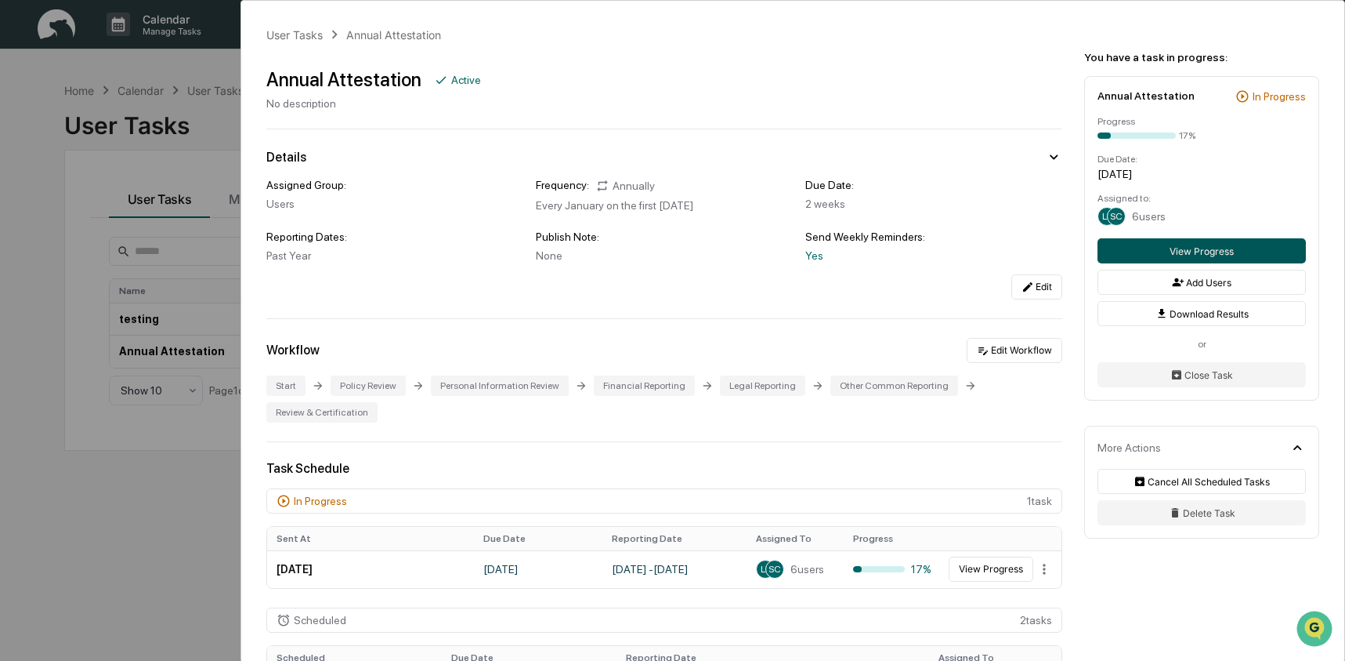
click at [1135, 250] on button "View Progress" at bounding box center [1202, 250] width 208 height 25
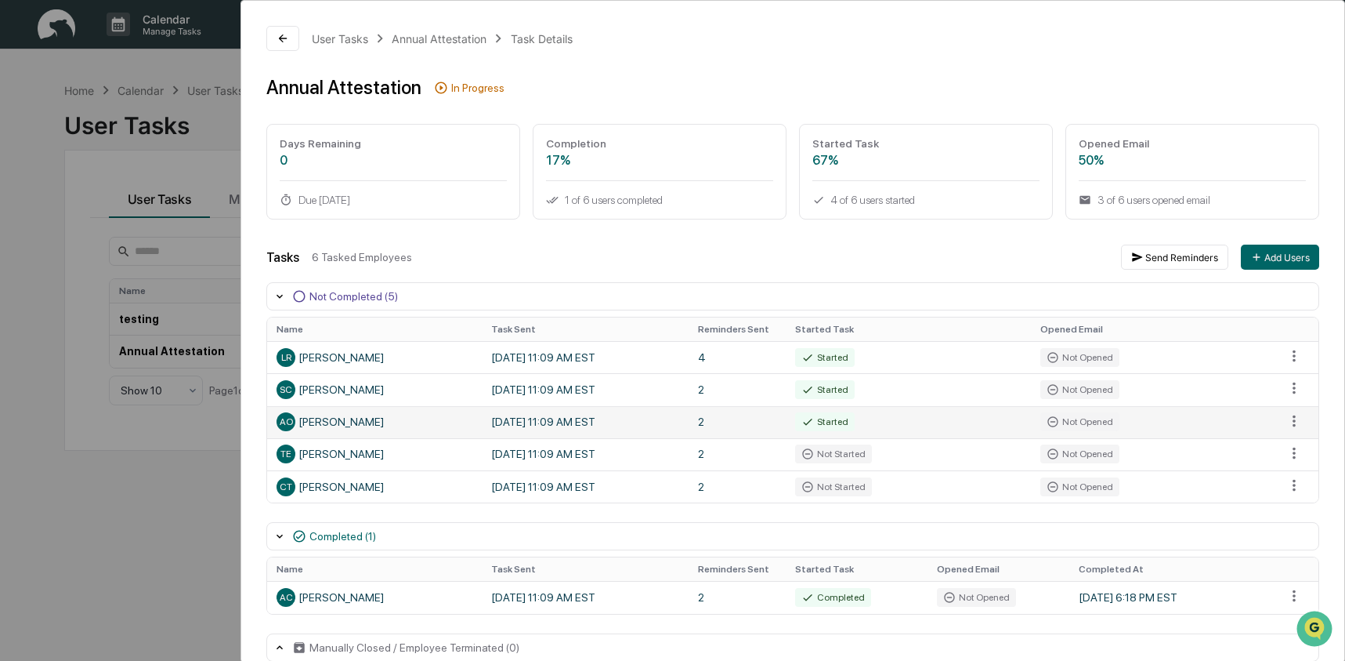
click at [1153, 432] on td "Not Opened" at bounding box center [1153, 422] width 245 height 32
click at [172, 529] on div "User Tasks Annual Attestation Task Details Annual Attestation In Progress Days …" at bounding box center [672, 330] width 1345 height 661
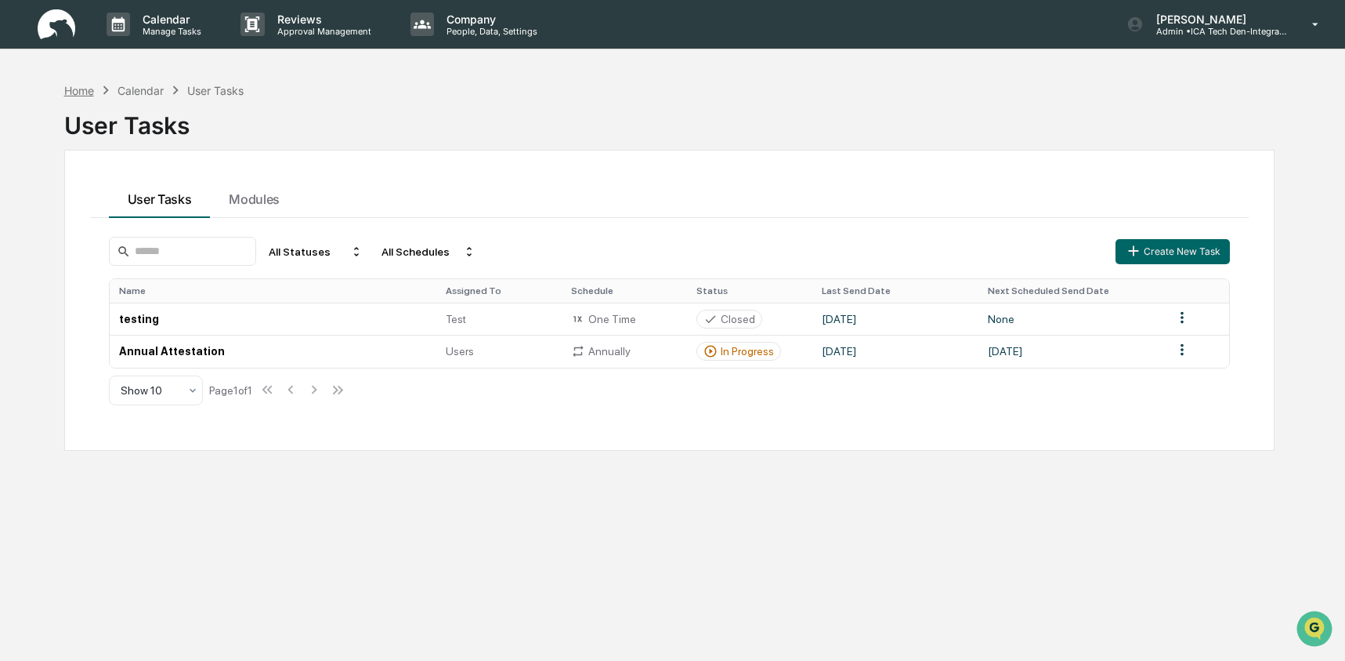
click at [84, 93] on div "Home" at bounding box center [79, 90] width 30 height 13
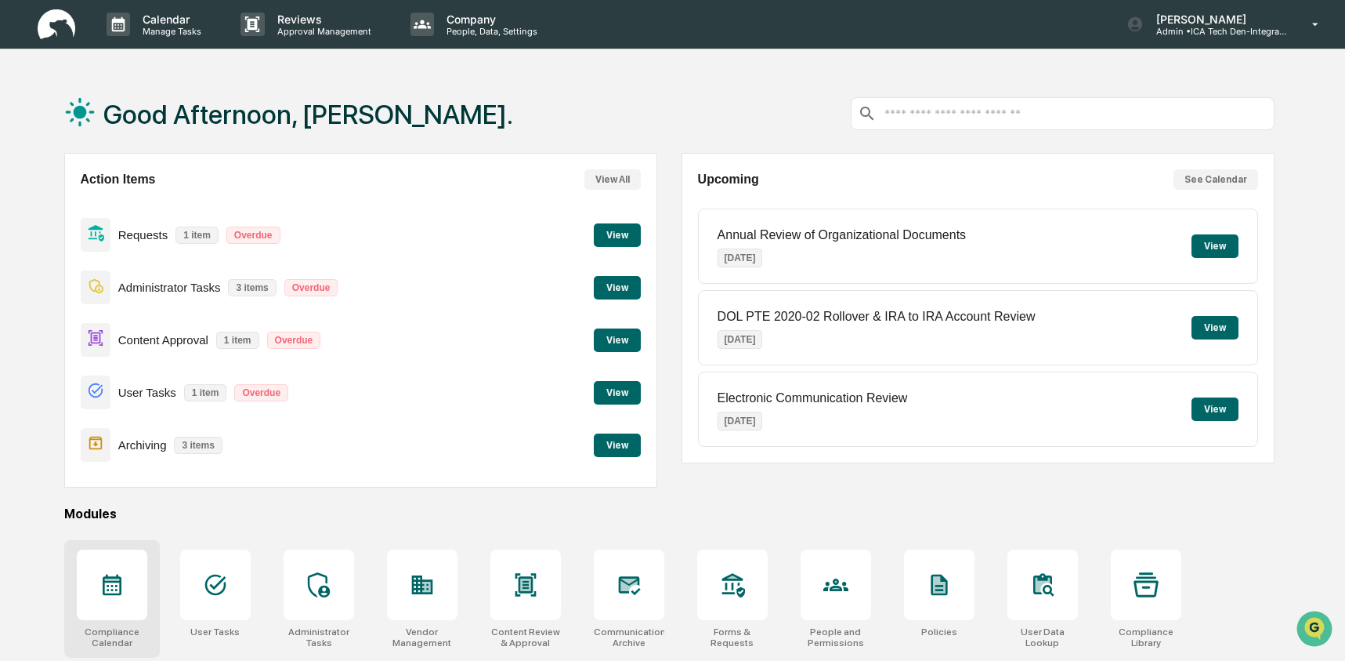
click at [119, 591] on icon at bounding box center [112, 584] width 19 height 21
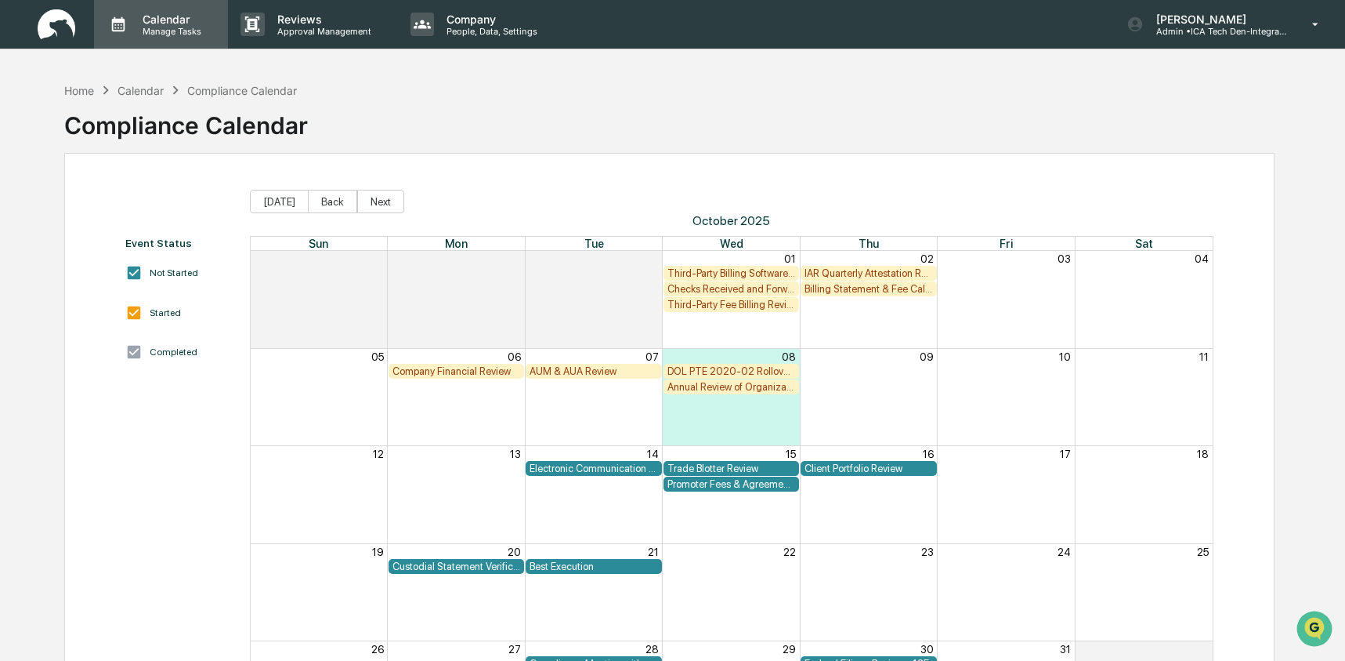
click at [178, 39] on div "Calendar Manage Tasks" at bounding box center [161, 24] width 134 height 49
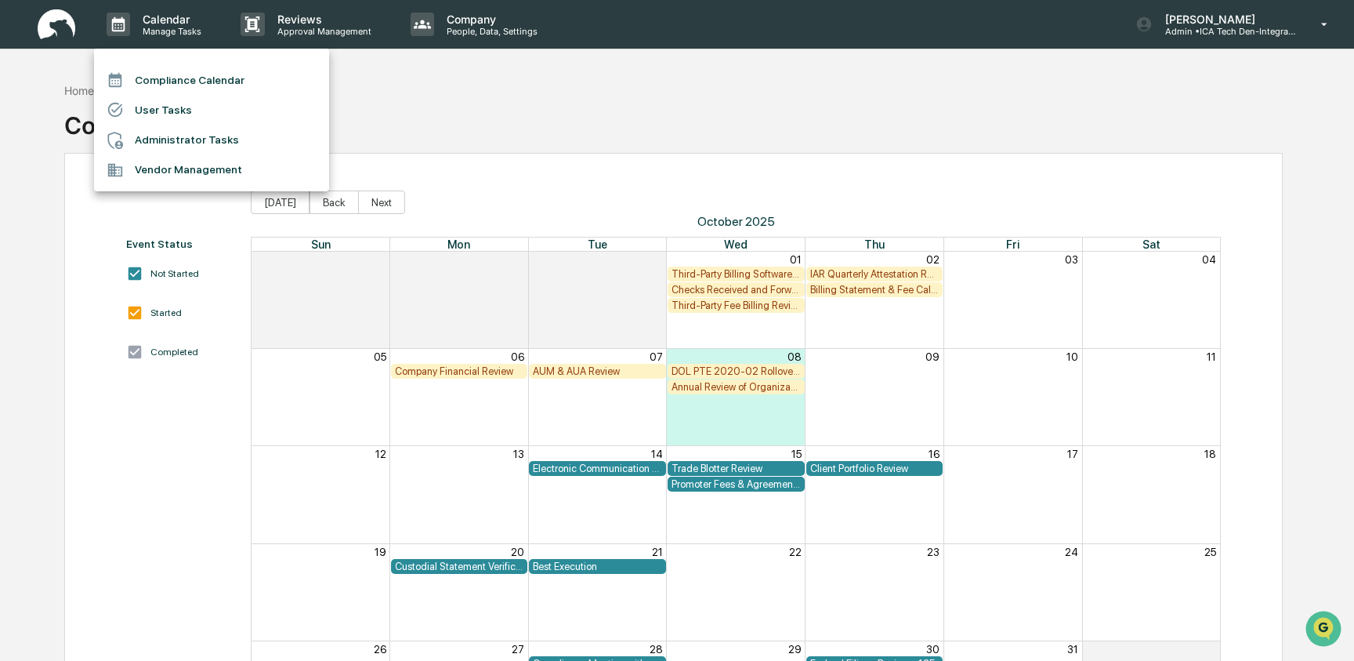
click at [185, 147] on li "Administrator Tasks" at bounding box center [211, 140] width 235 height 30
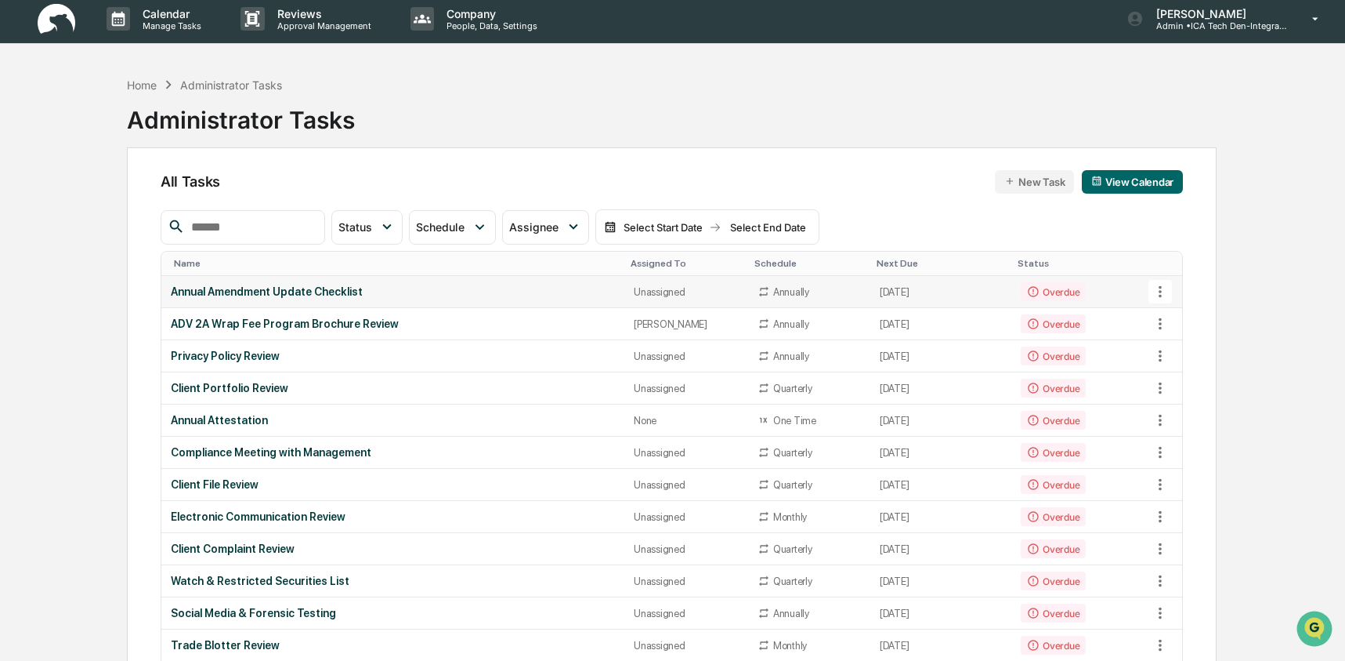
scroll to position [6, 0]
click at [489, 291] on div "Annual Amendment Update Checklist" at bounding box center [393, 290] width 444 height 13
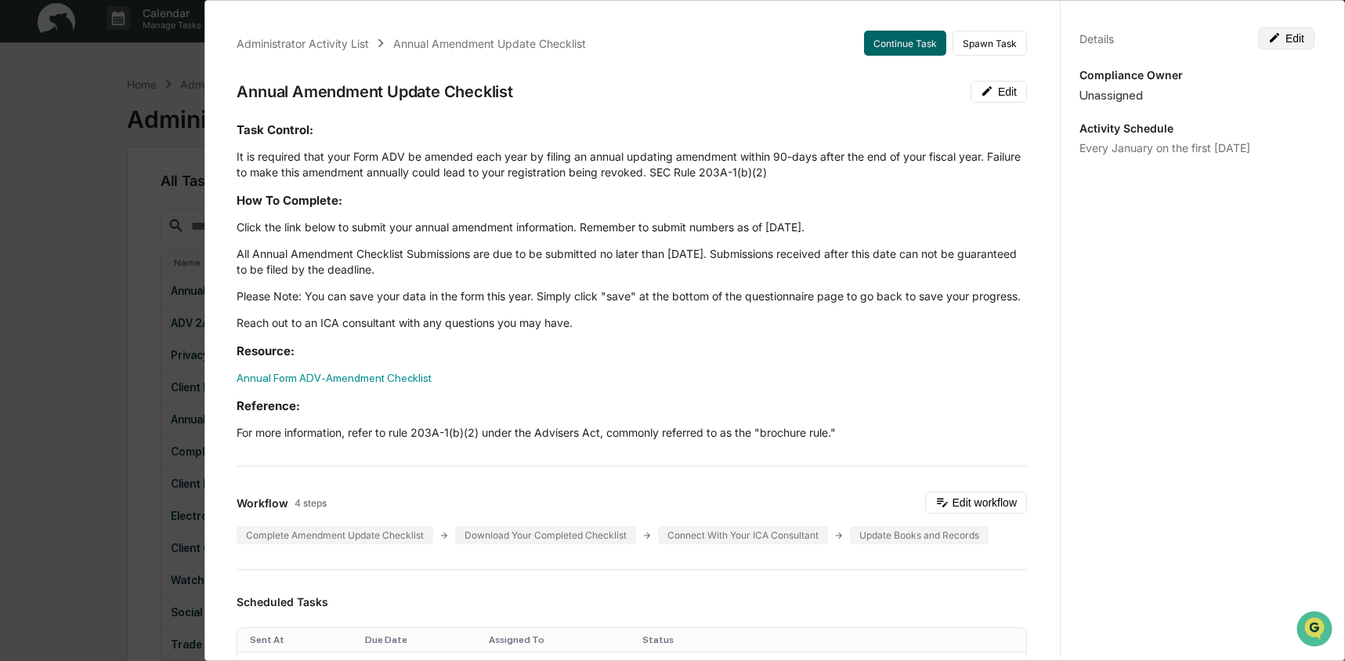
click at [1293, 37] on button "Edit" at bounding box center [1286, 38] width 56 height 22
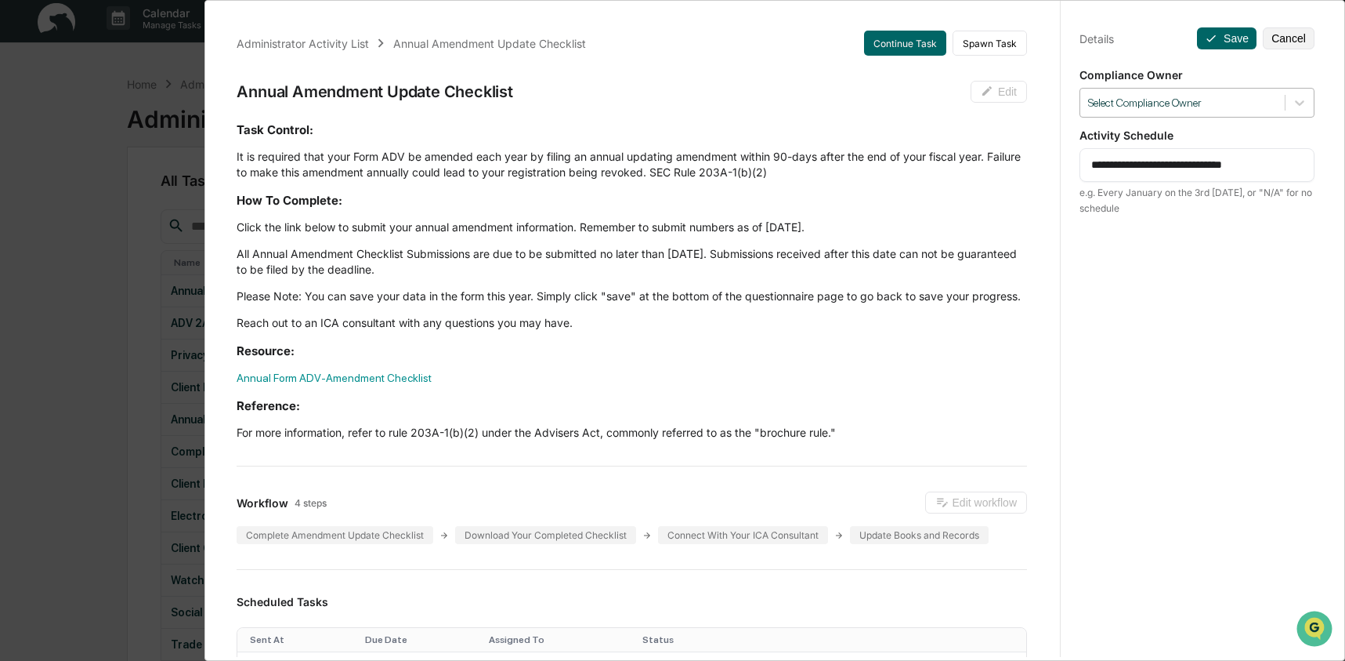
click at [1273, 104] on div "Select Compliance Owner" at bounding box center [1182, 102] width 205 height 21
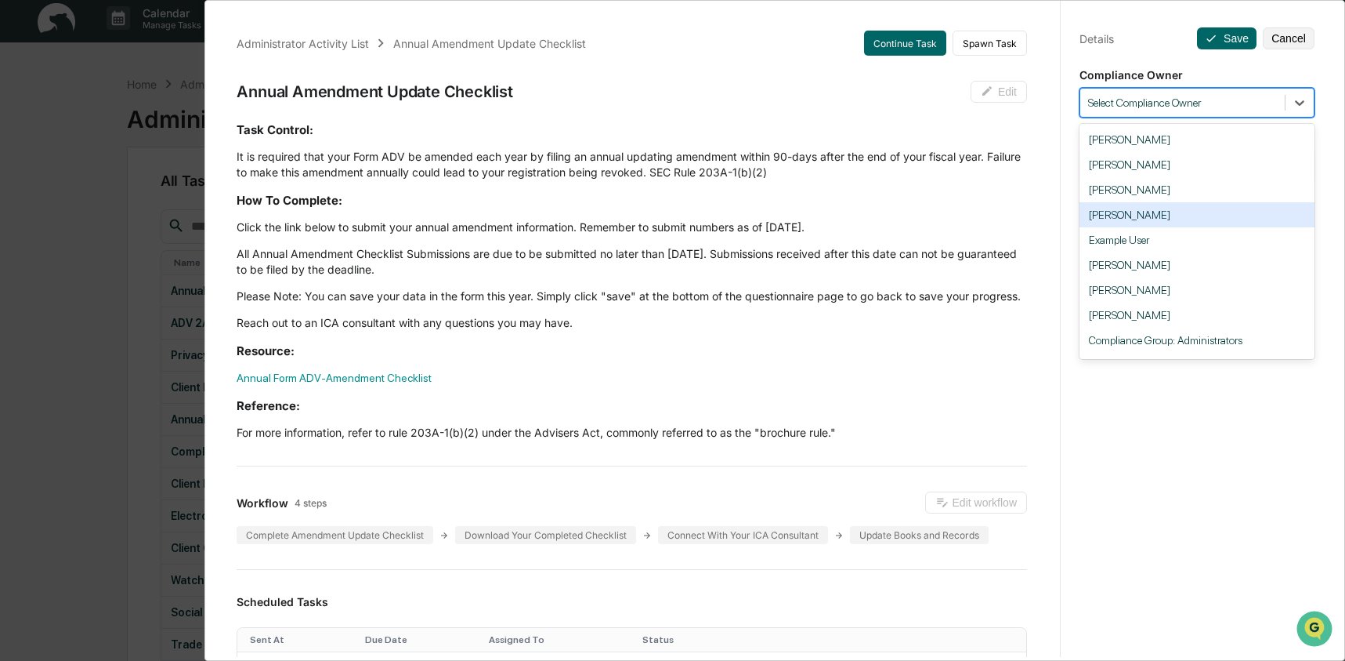
click at [1207, 221] on div "[PERSON_NAME]" at bounding box center [1197, 214] width 235 height 25
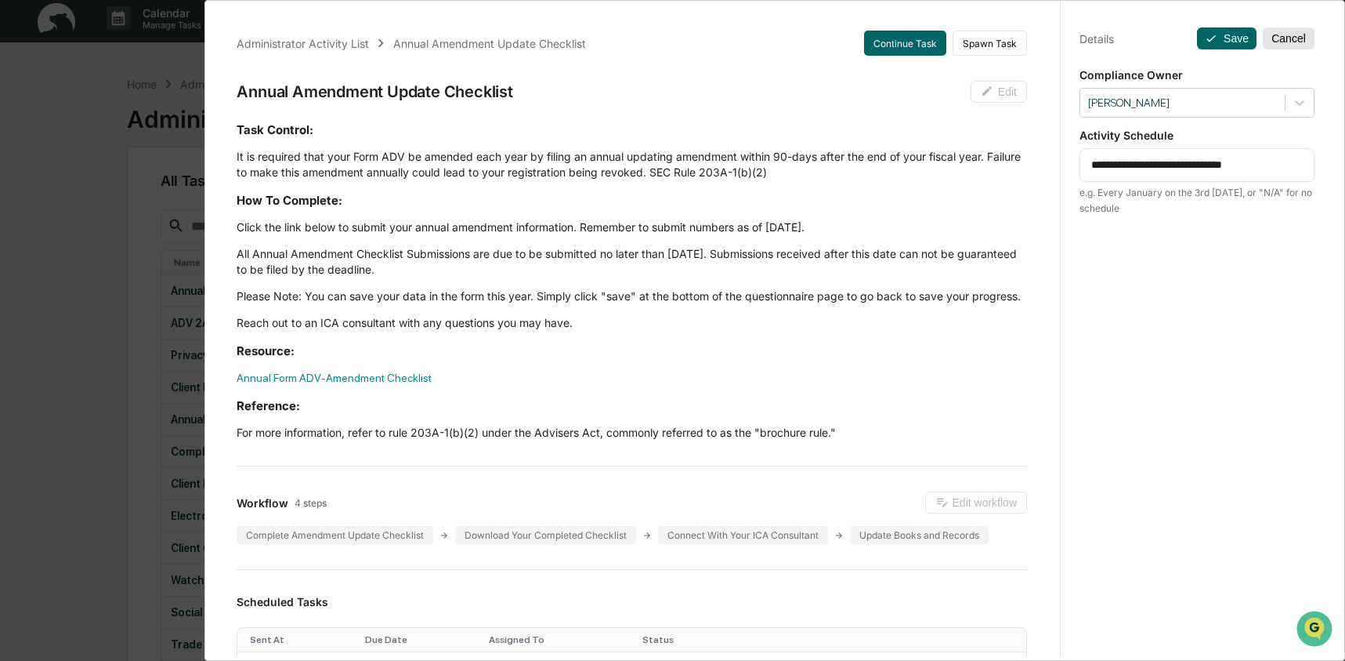
click at [1279, 44] on button "Cancel" at bounding box center [1289, 38] width 52 height 22
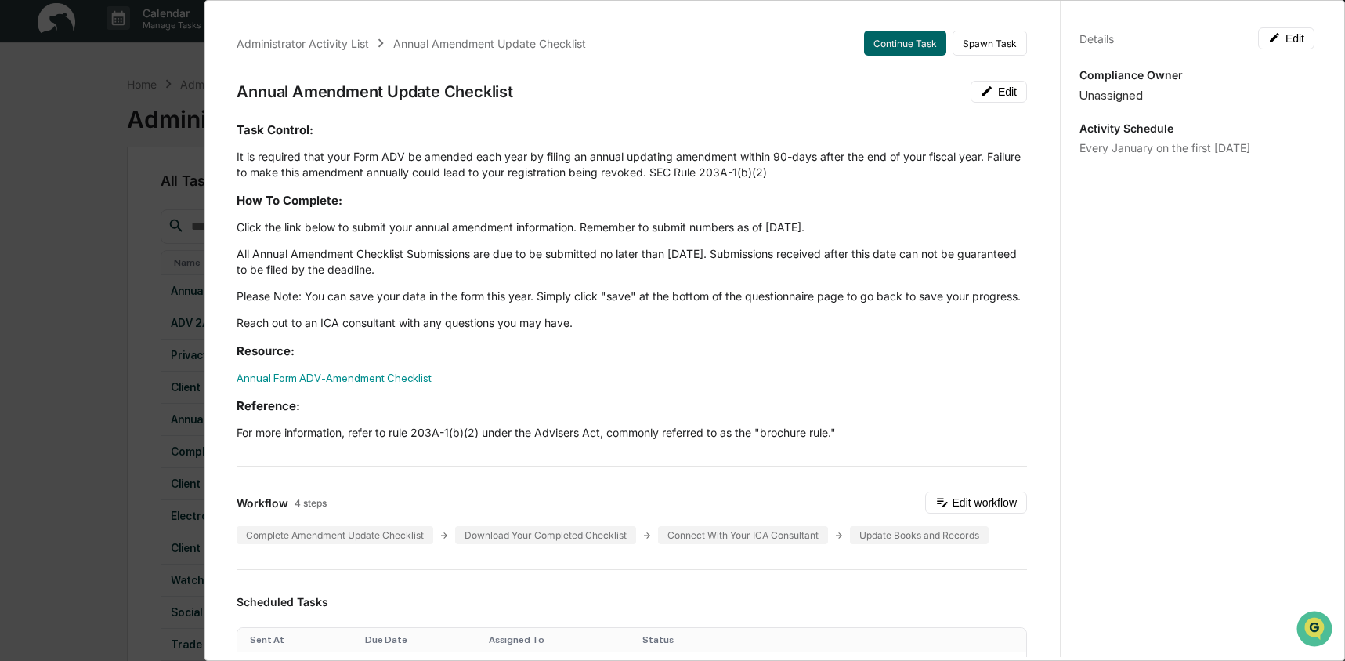
drag, startPoint x: 115, startPoint y: 234, endPoint x: 89, endPoint y: 196, distance: 46.7
click at [115, 234] on div "Administrator Activity List Annual Amendment Update Checklist Continue Task Spa…" at bounding box center [672, 330] width 1345 height 661
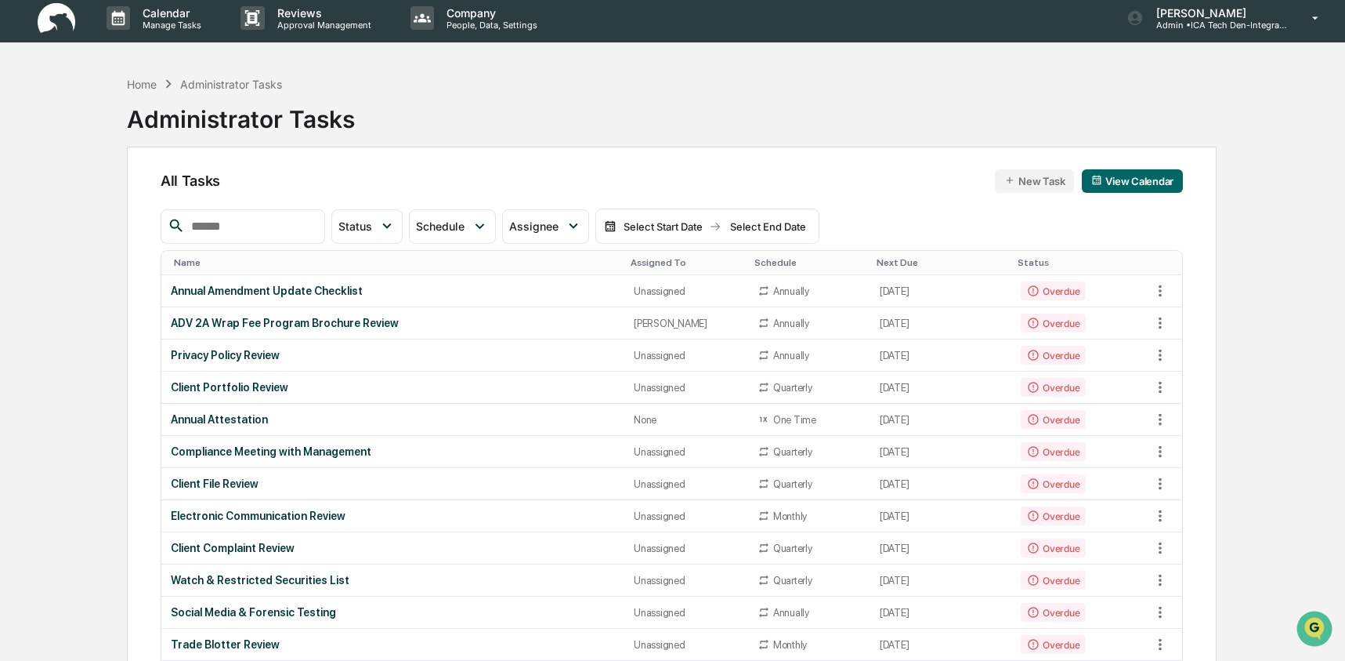
click at [136, 92] on div "Administrator Tasks" at bounding box center [241, 112] width 228 height 41
click at [136, 88] on div "Home" at bounding box center [142, 84] width 30 height 13
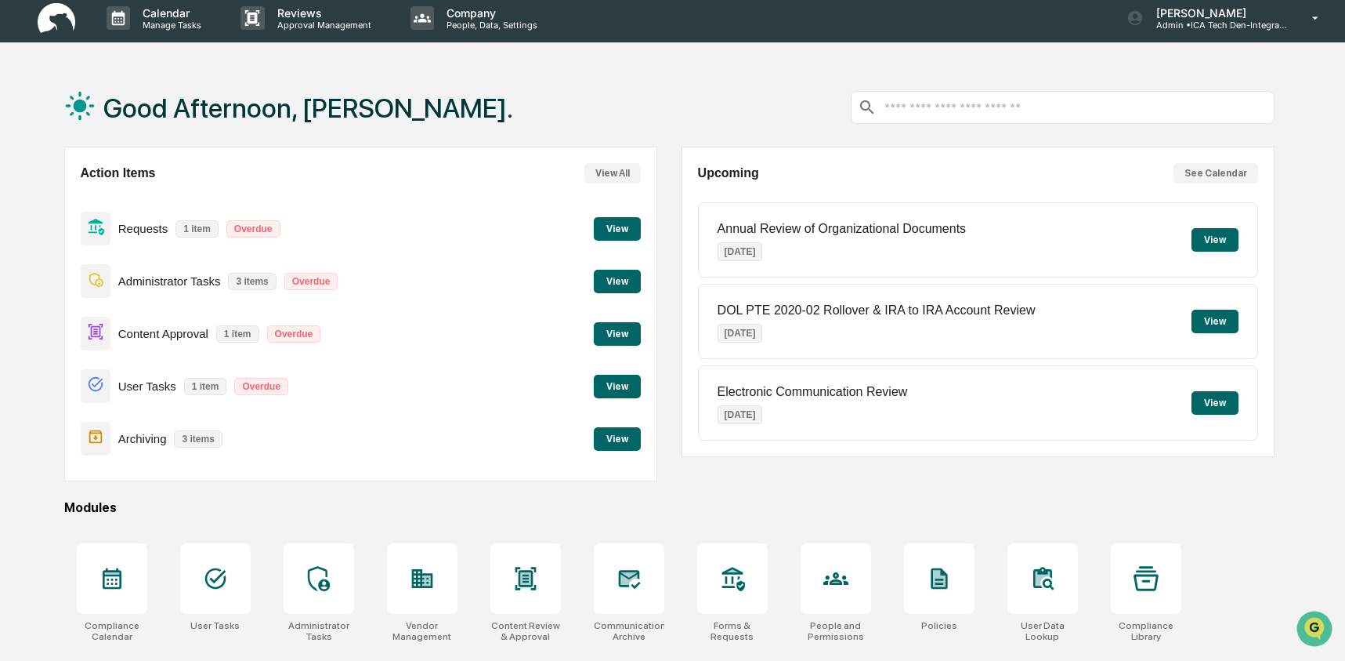
scroll to position [125, 0]
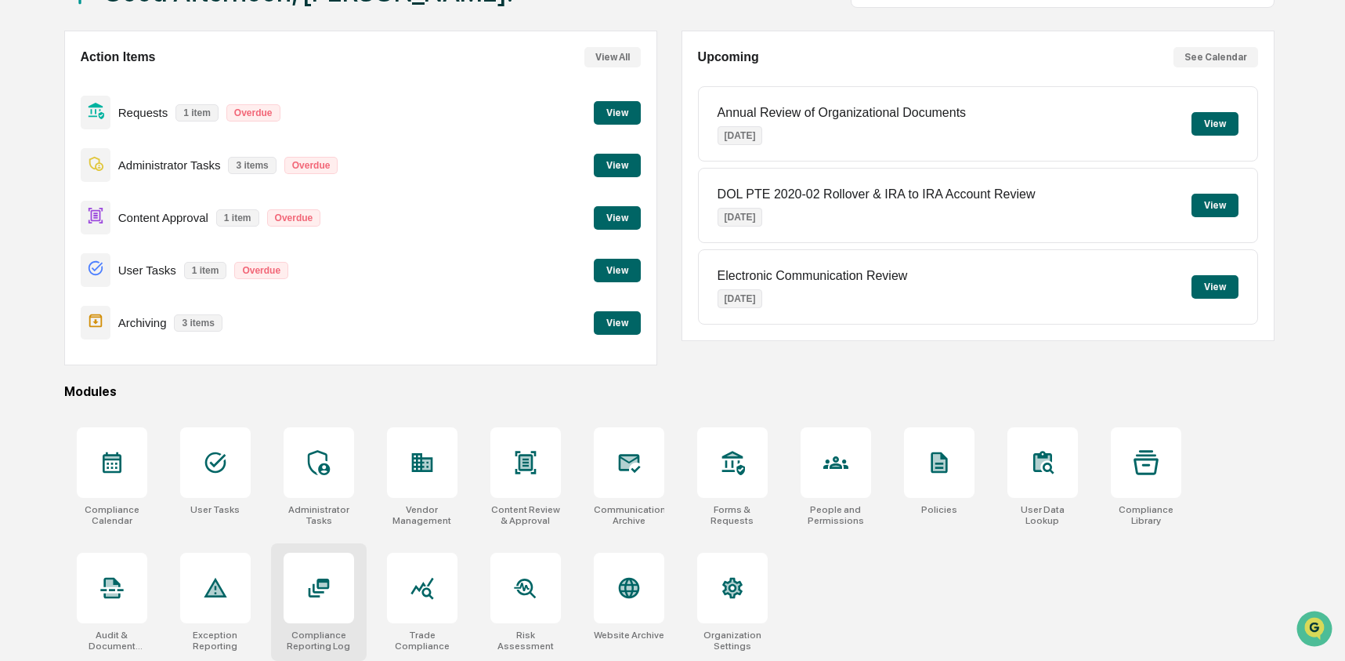
click at [313, 603] on div at bounding box center [319, 587] width 71 height 71
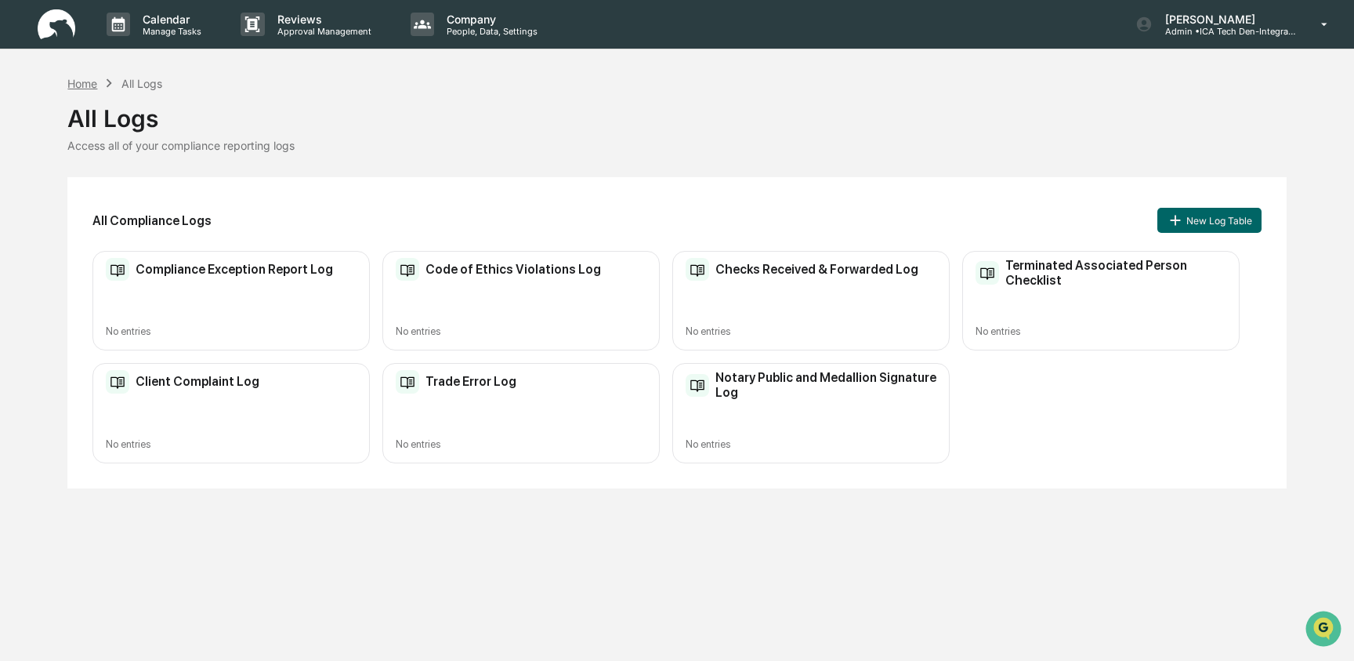
click at [89, 86] on div "Home" at bounding box center [82, 83] width 30 height 13
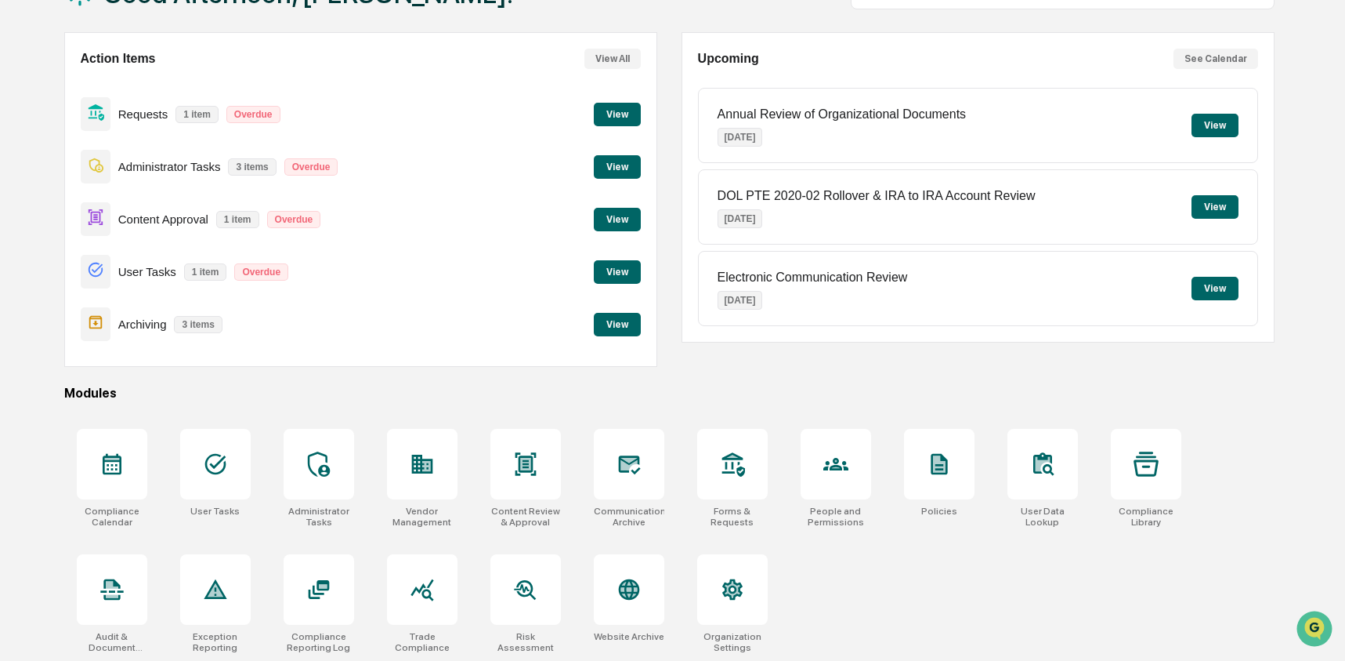
scroll to position [125, 0]
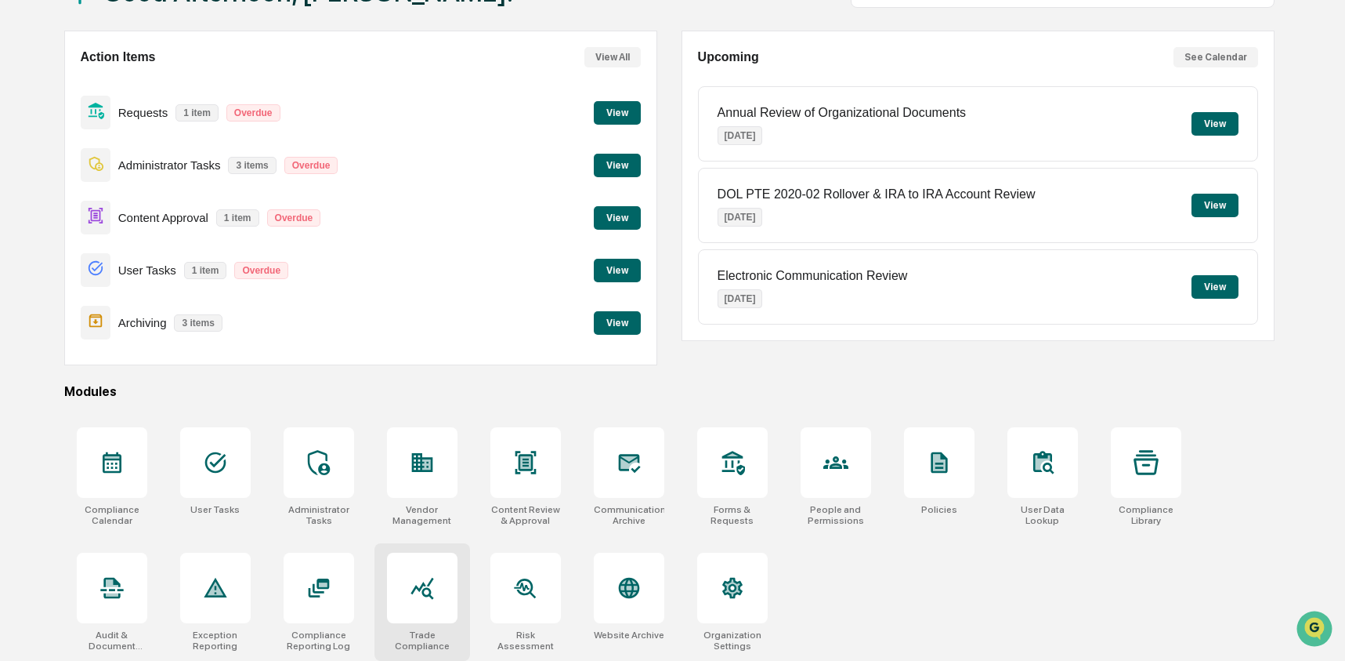
click at [425, 577] on icon at bounding box center [422, 587] width 25 height 25
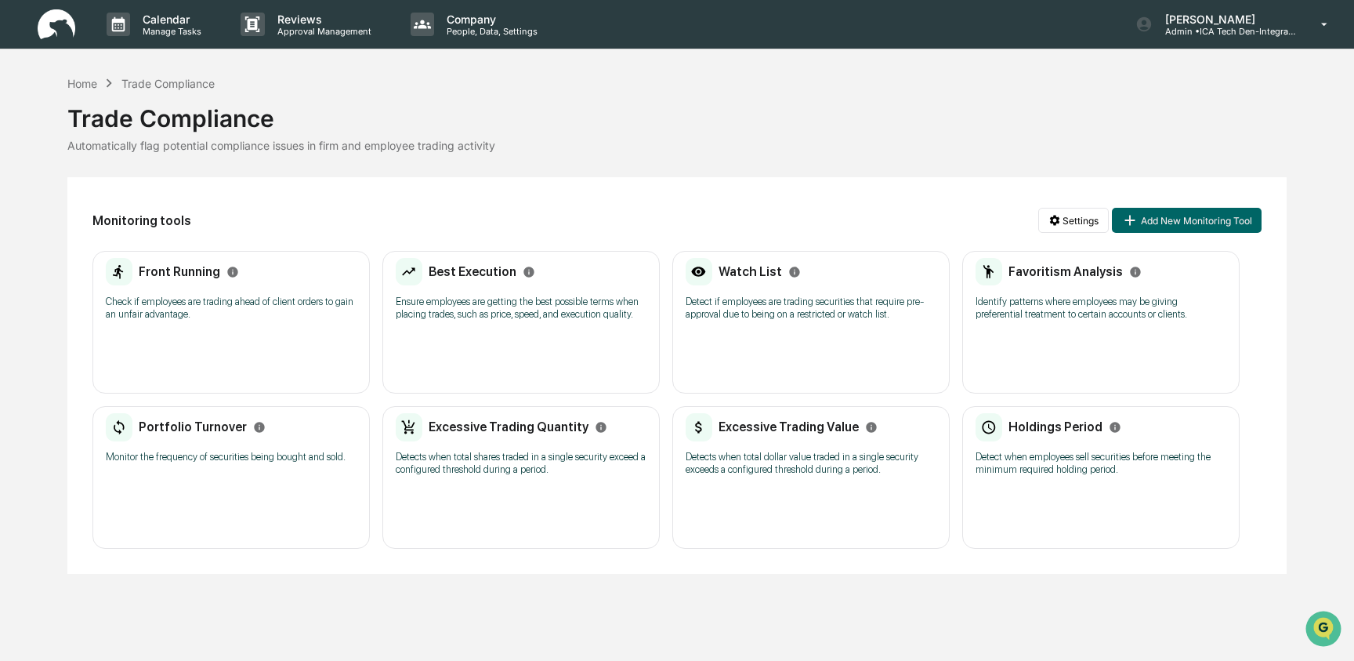
click at [502, 292] on div "Best Execution Ensure employees are getting the best possible terms when placin…" at bounding box center [521, 294] width 251 height 73
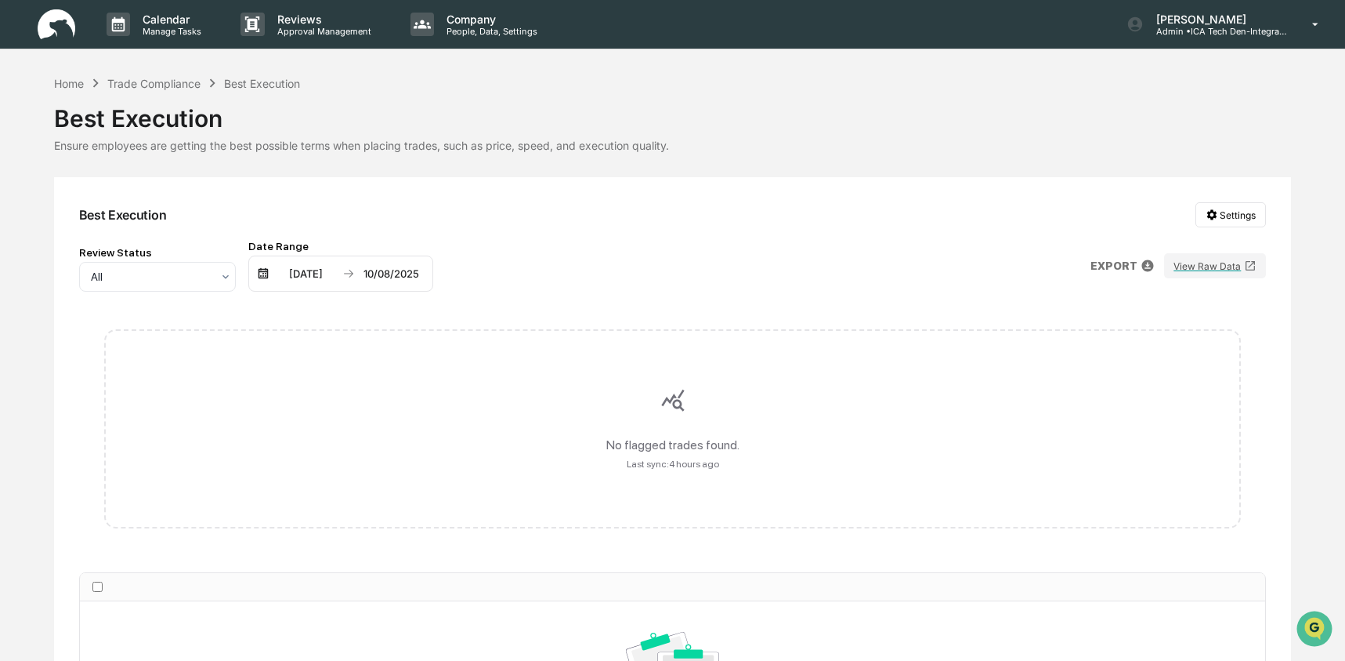
click at [289, 271] on div "[DATE]" at bounding box center [306, 273] width 67 height 13
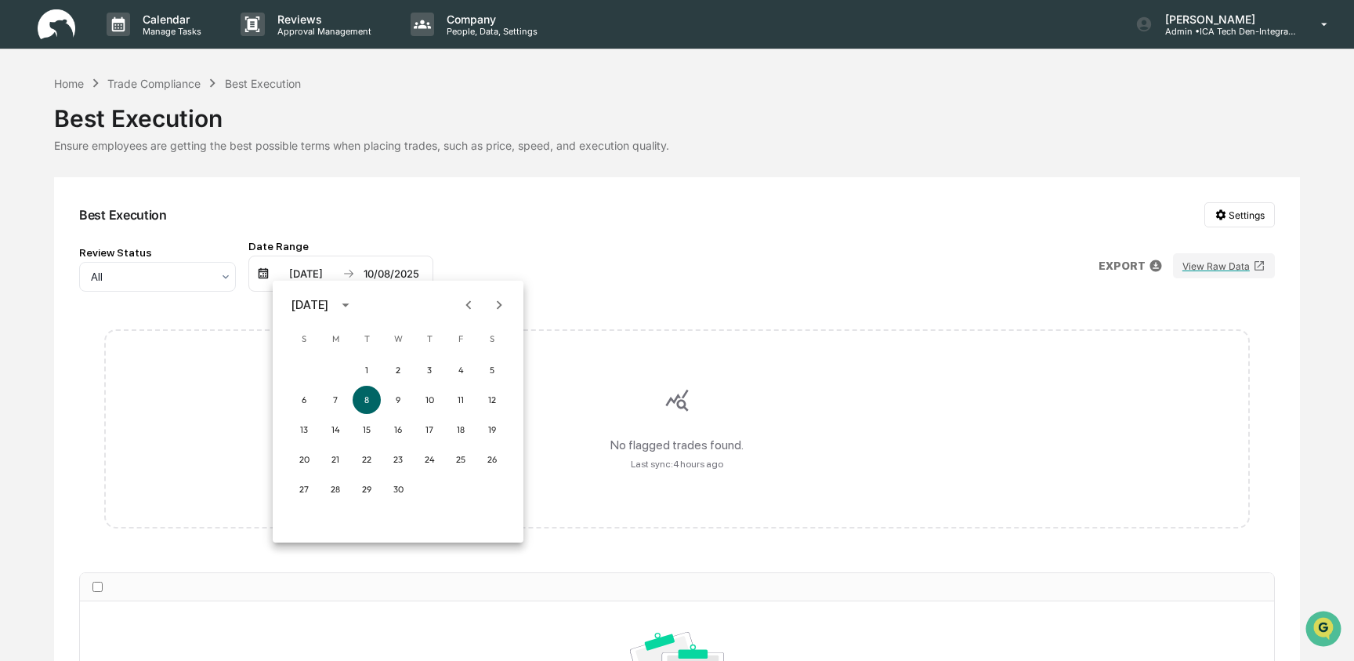
click at [465, 302] on icon "Previous month" at bounding box center [468, 304] width 17 height 17
click at [495, 300] on icon "Next month" at bounding box center [498, 304] width 17 height 17
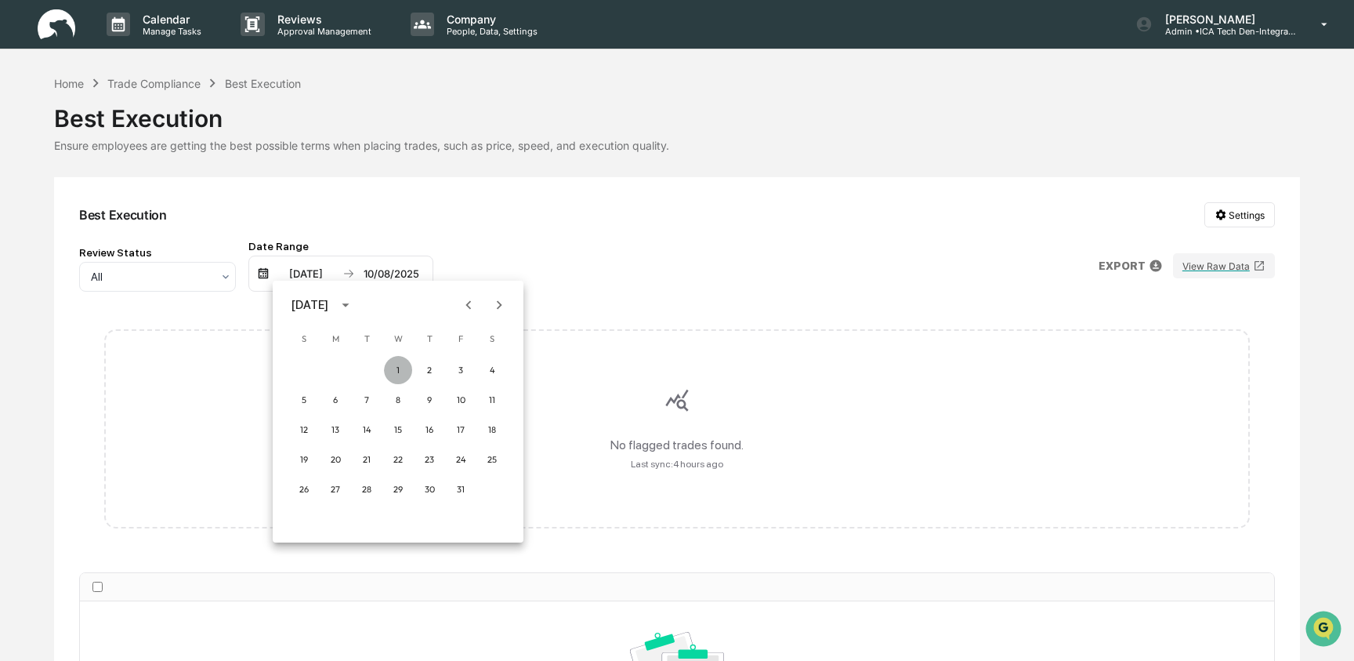
click at [396, 364] on button "1" at bounding box center [398, 370] width 28 height 28
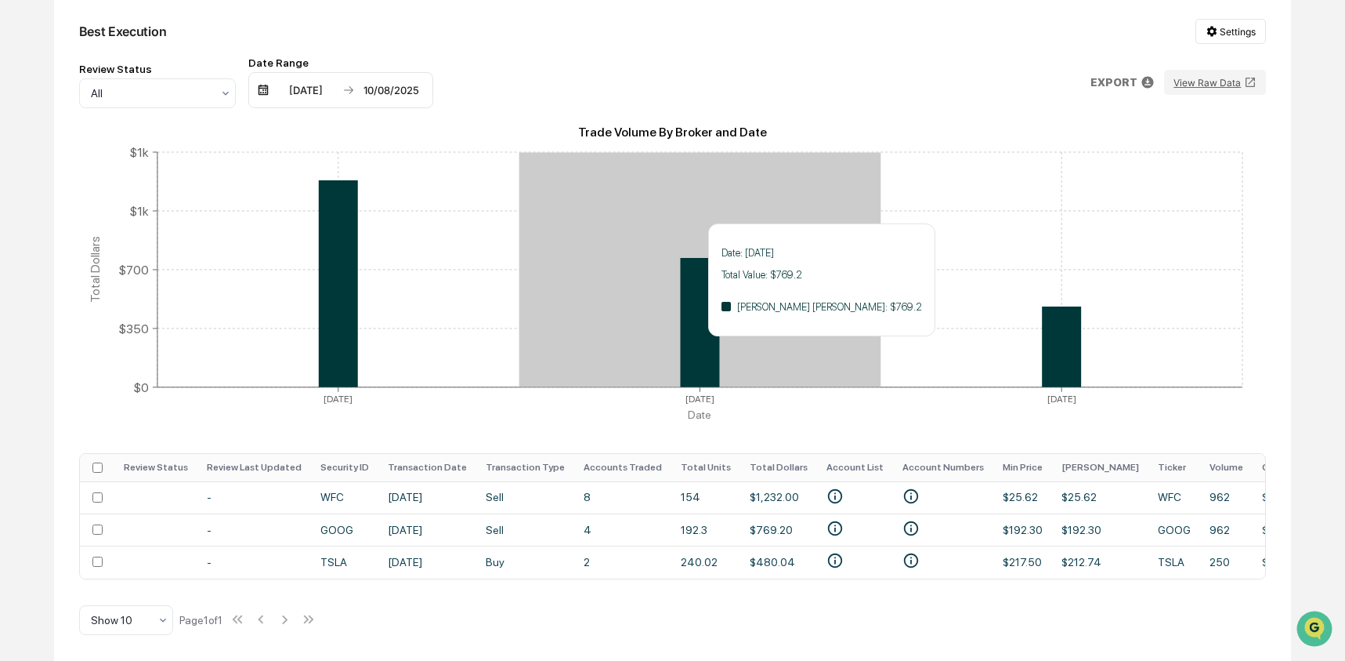
scroll to position [190, 0]
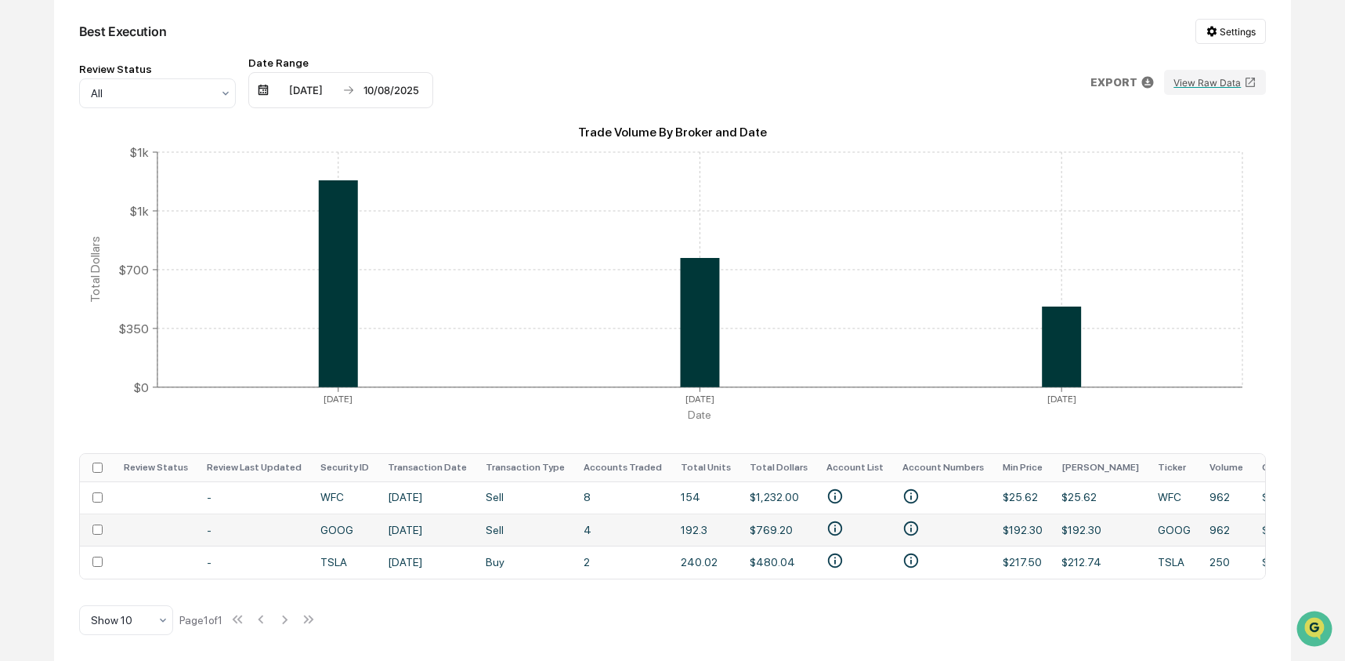
click at [383, 527] on td "[DATE]" at bounding box center [427, 529] width 98 height 32
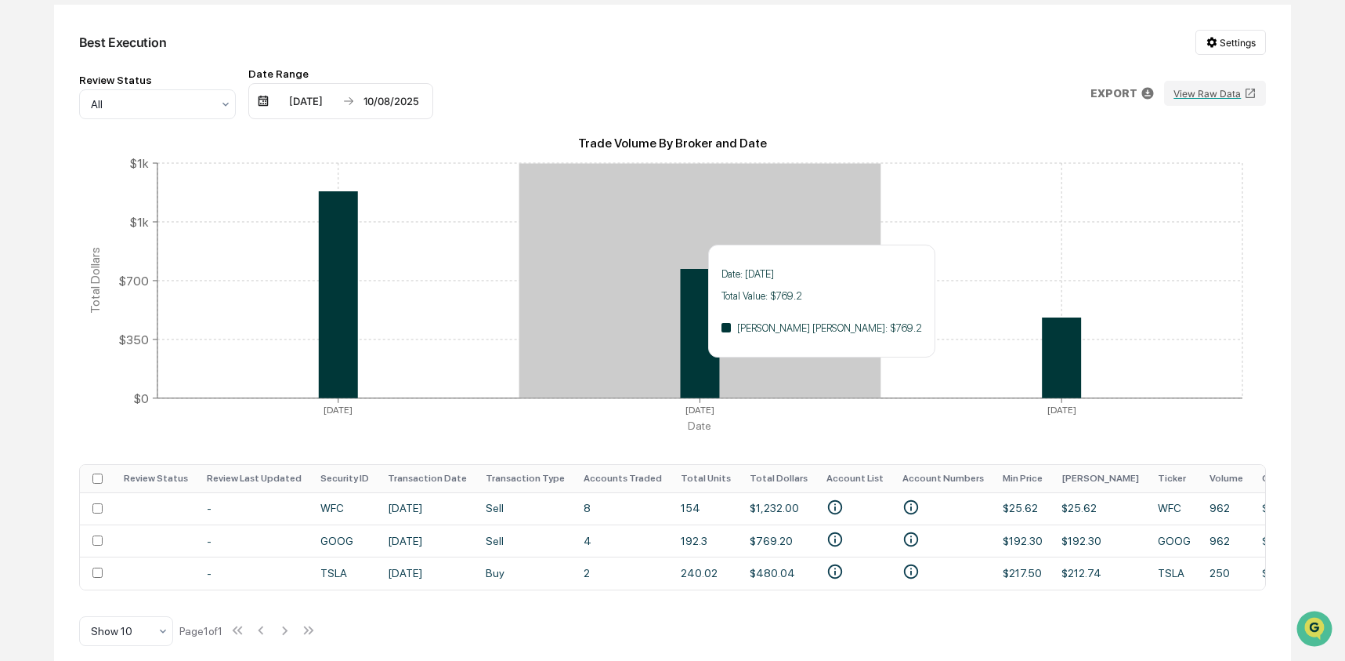
scroll to position [0, 0]
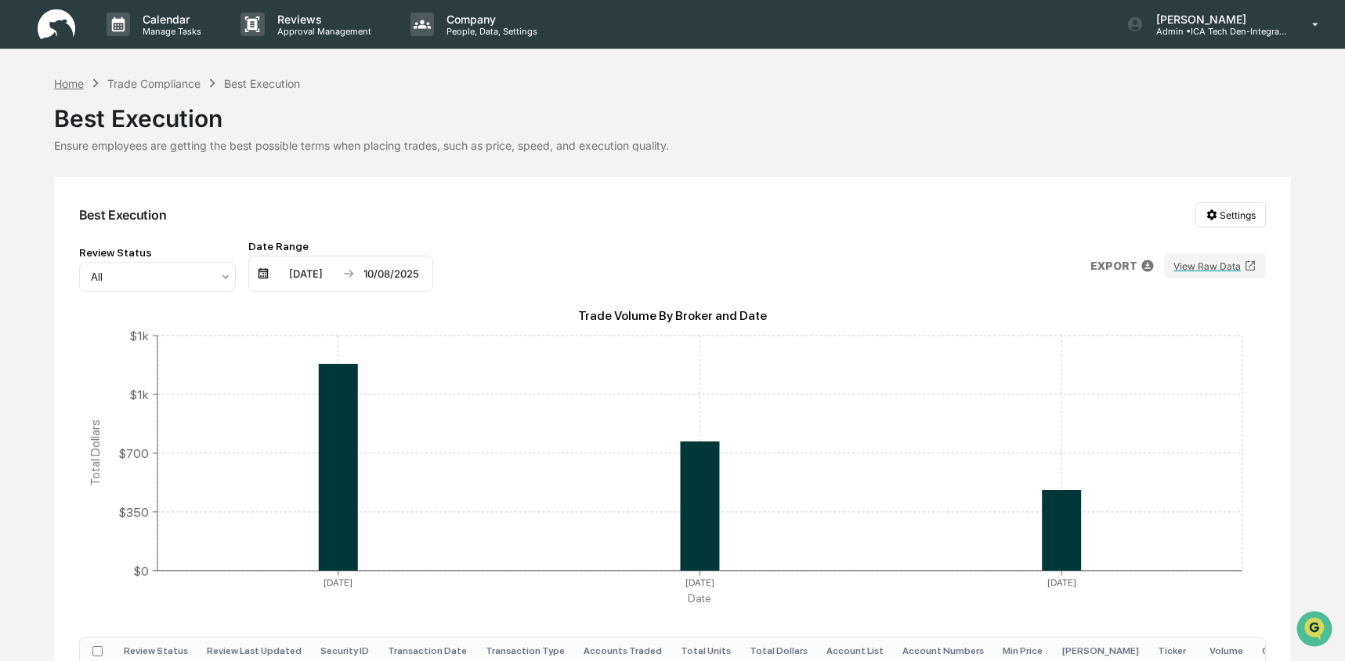
click at [64, 87] on div "Home" at bounding box center [69, 83] width 30 height 13
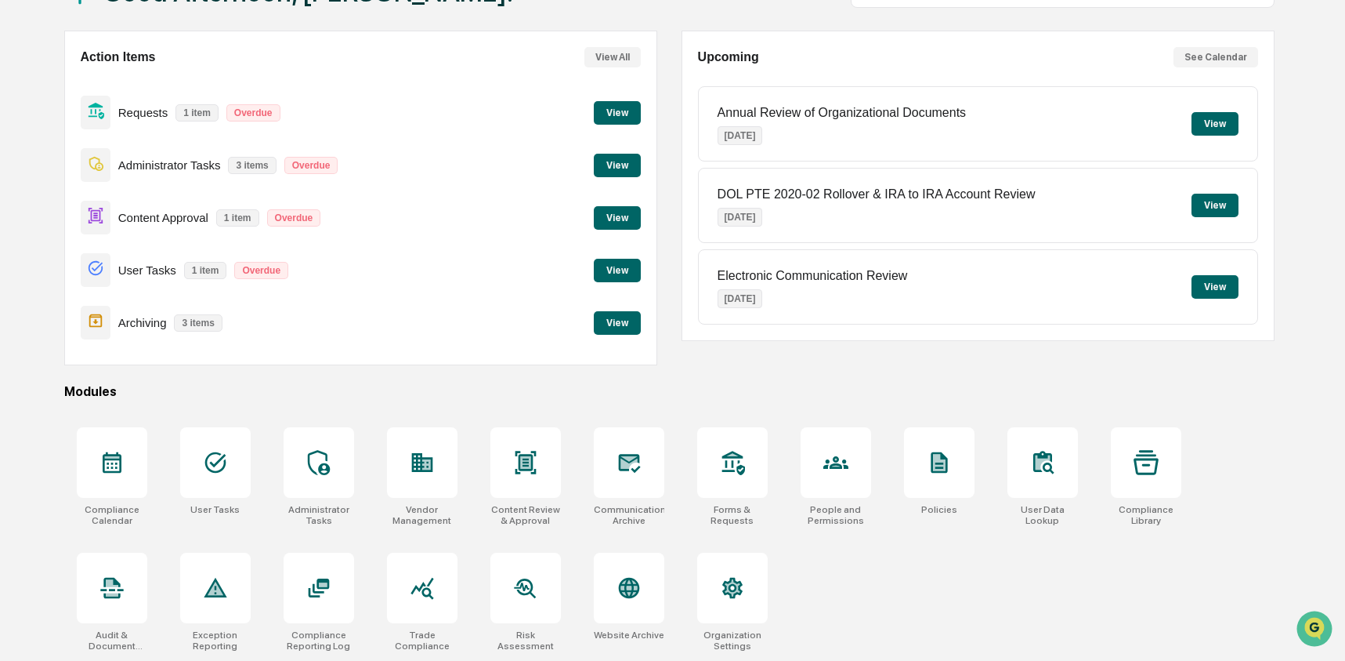
scroll to position [125, 0]
